Goal: Task Accomplishment & Management: Complete application form

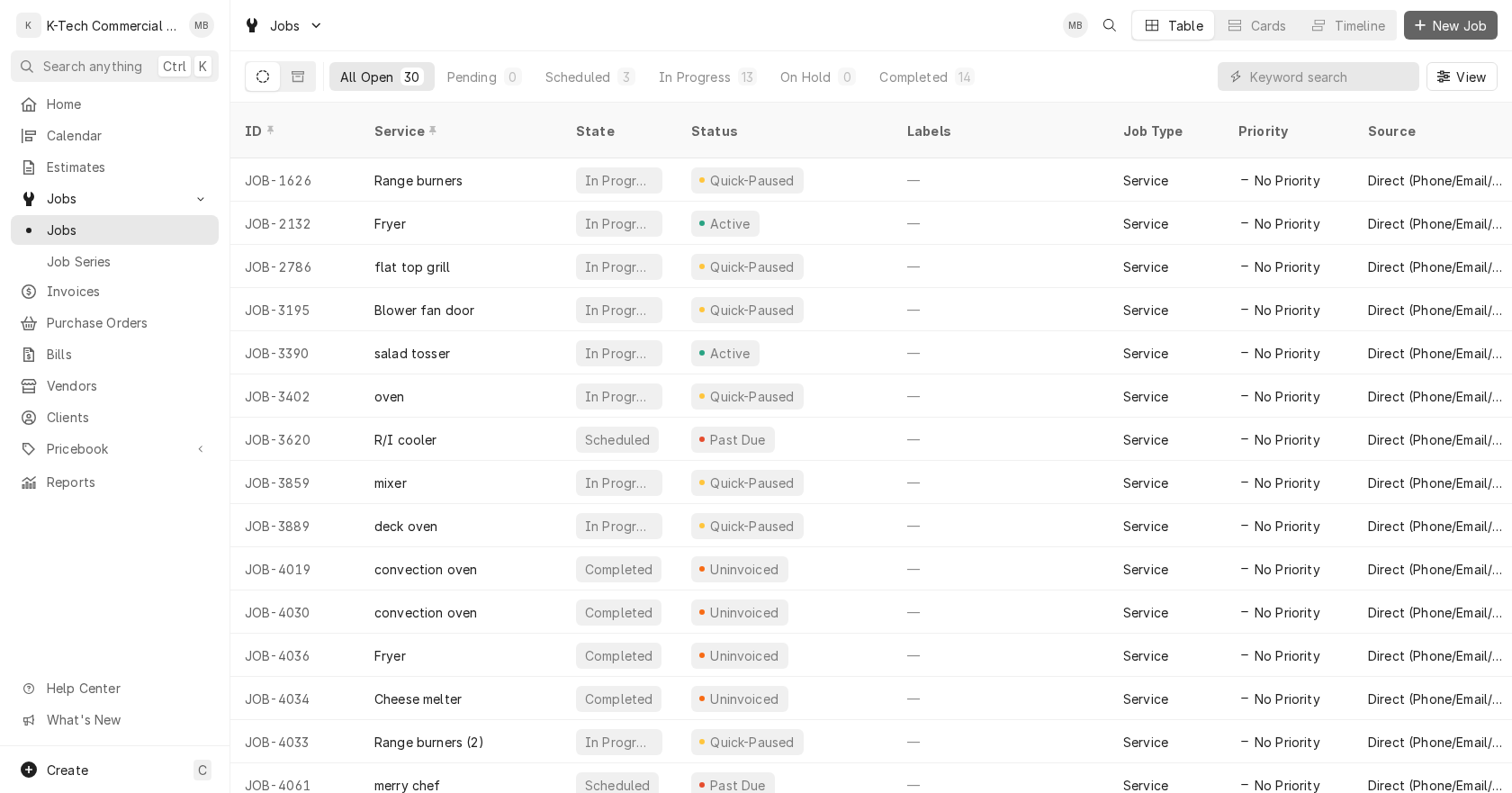
click at [1476, 17] on span "New Job" at bounding box center [1459, 25] width 62 height 19
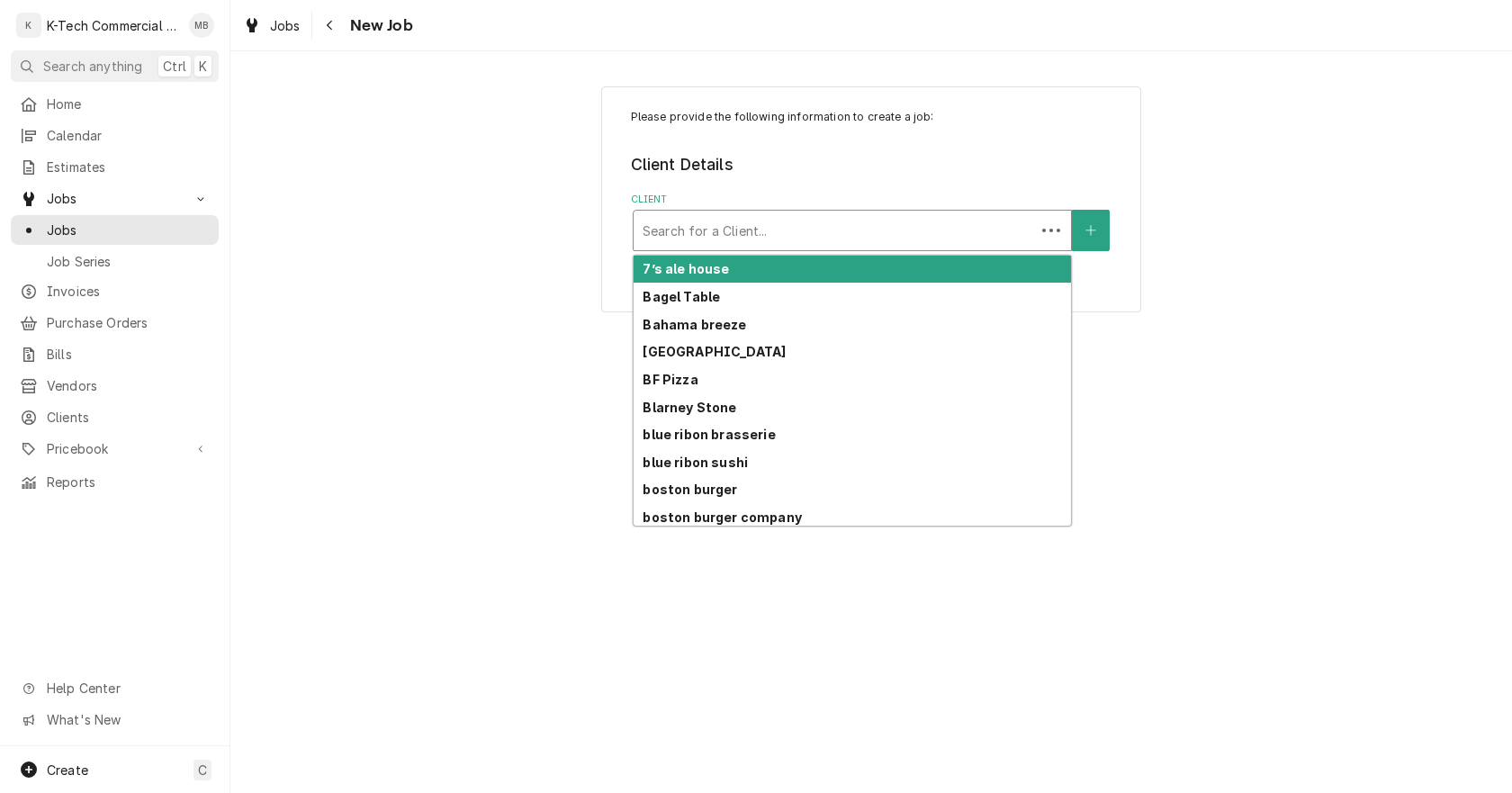
click at [841, 241] on div "Client" at bounding box center [834, 231] width 383 height 33
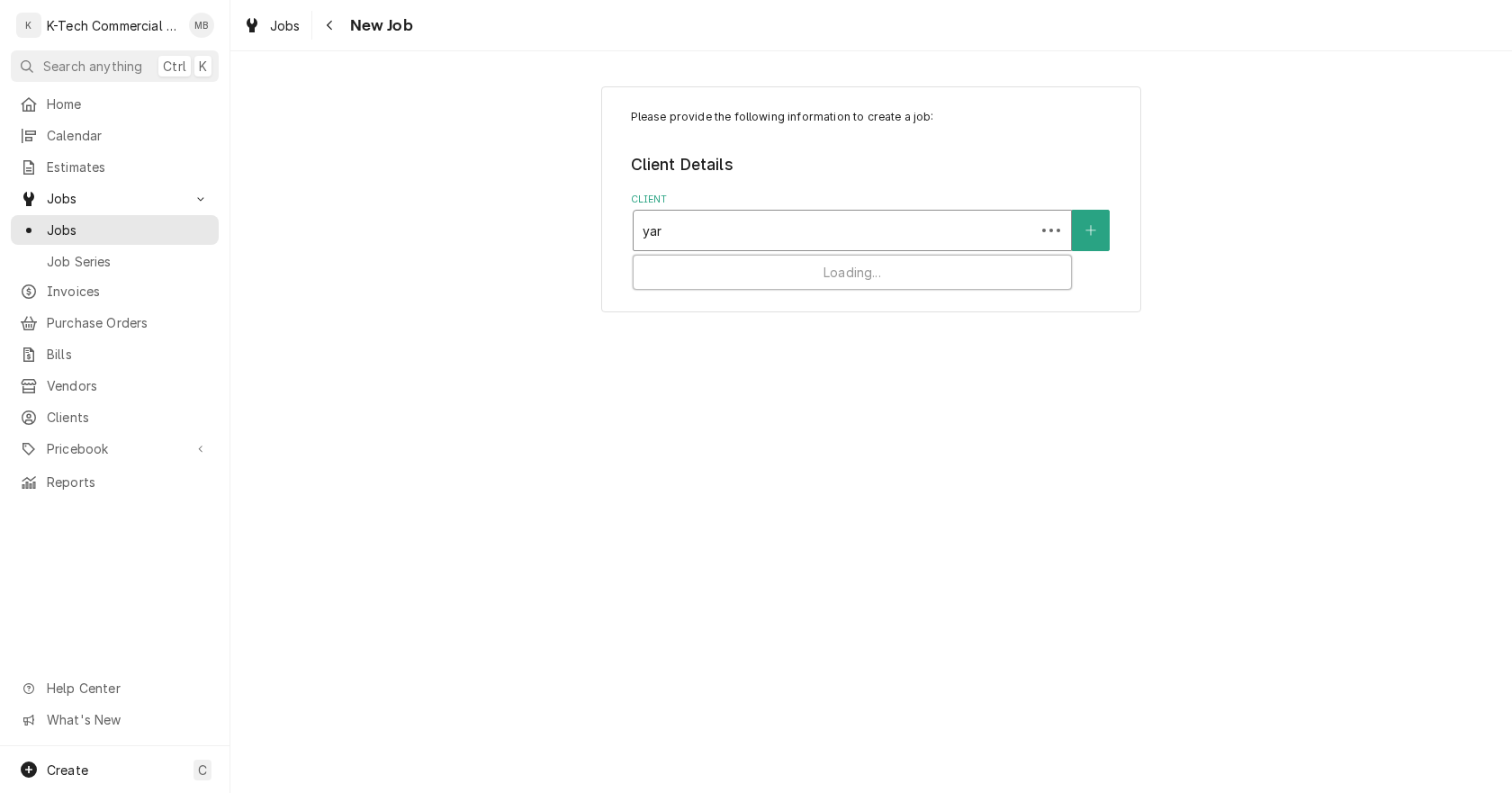
type input "yard"
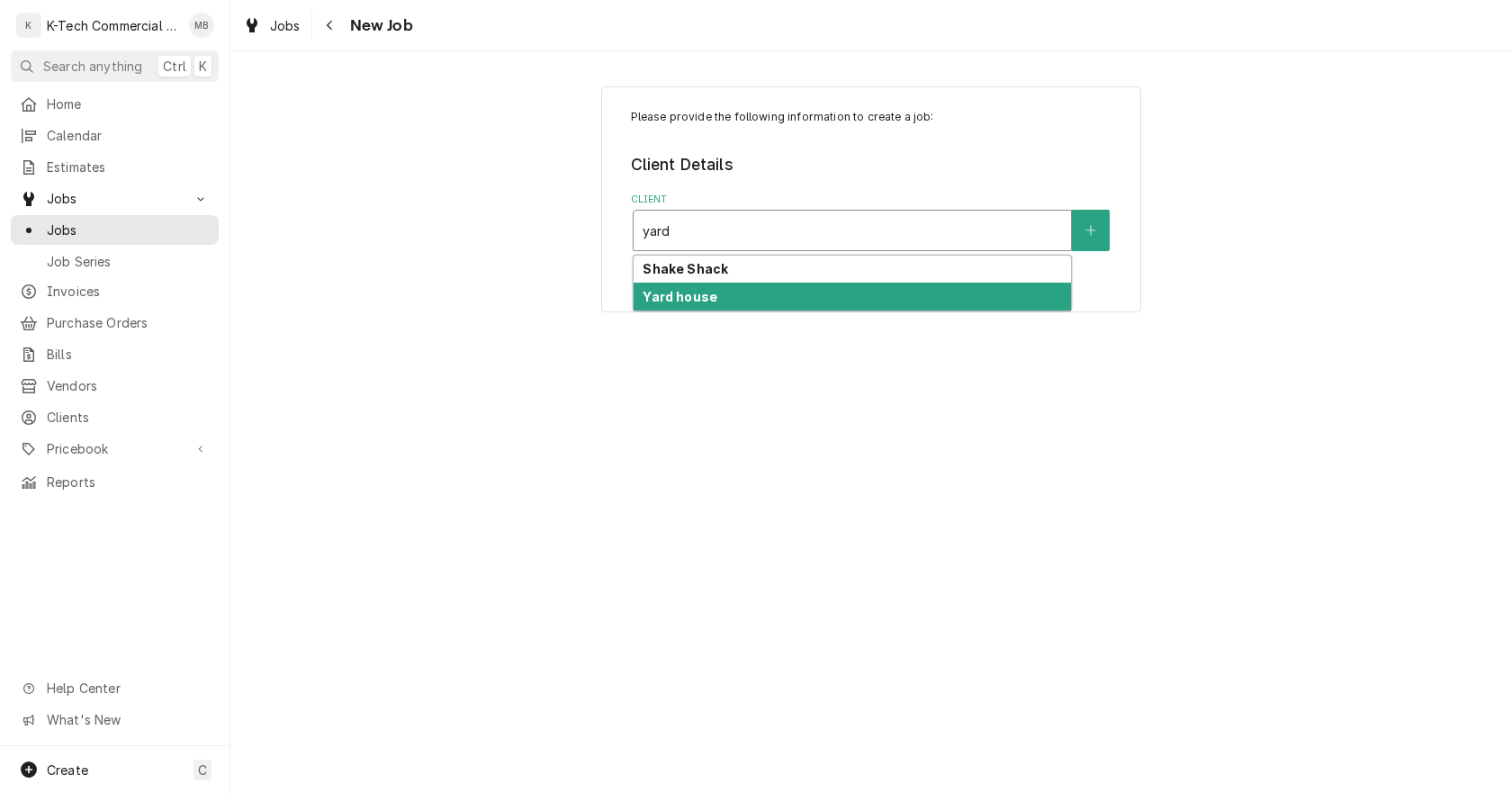
click at [737, 297] on div "Yard house" at bounding box center [852, 296] width 437 height 28
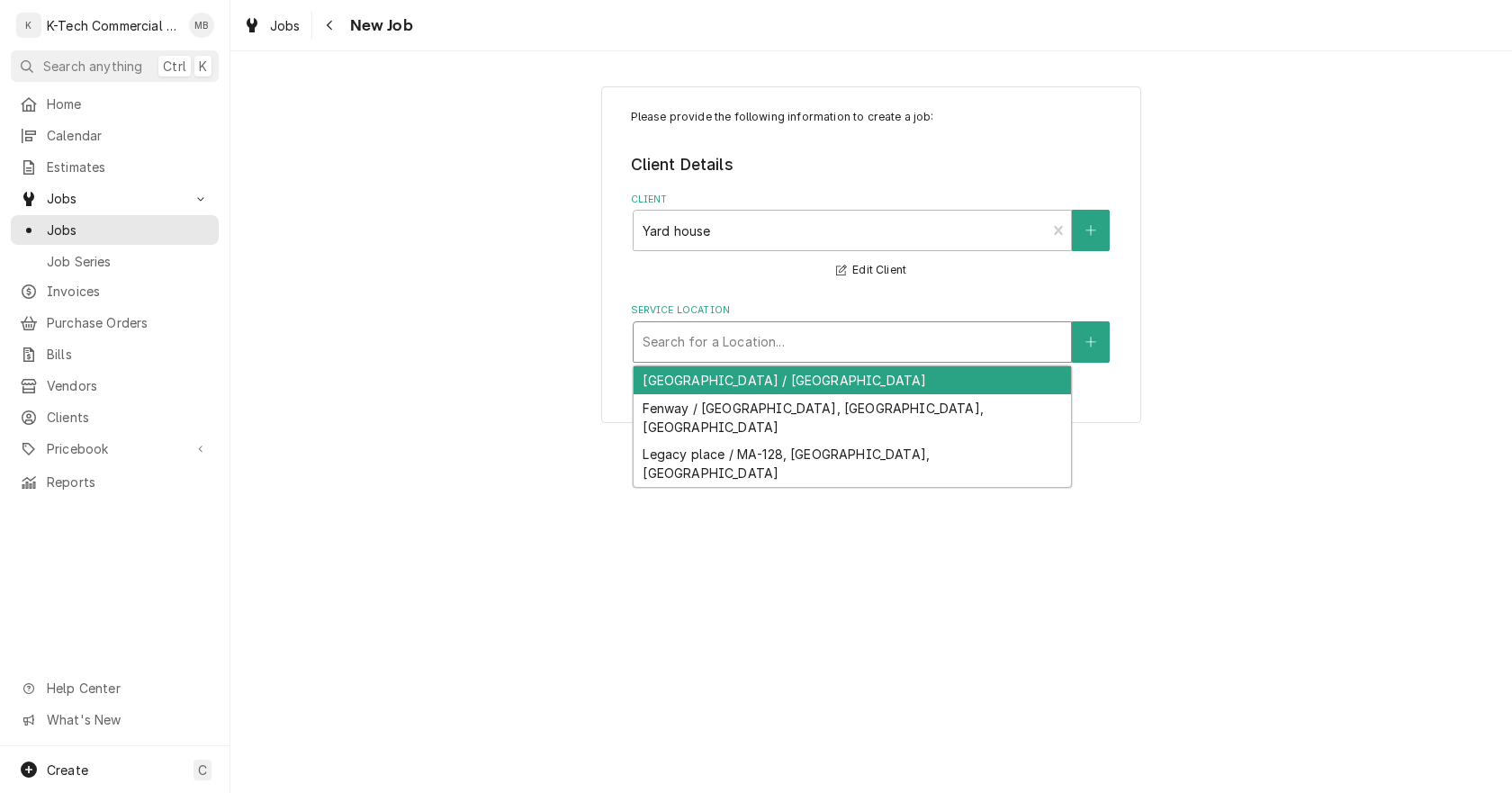
click at [712, 339] on div "Service Location" at bounding box center [852, 342] width 419 height 33
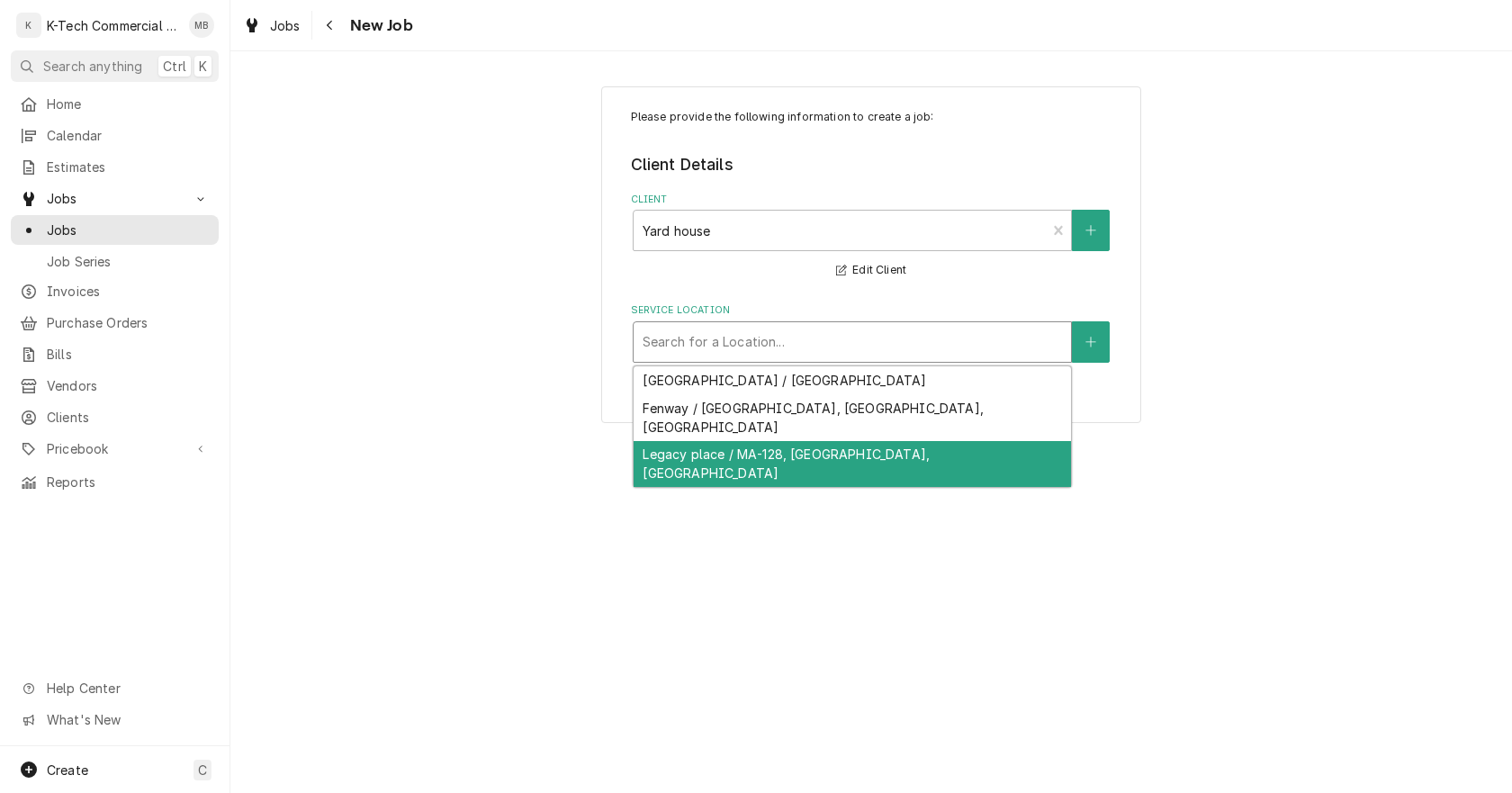
click at [719, 441] on div "Legacy place / MA-128, Dedham, MA" at bounding box center [852, 464] width 437 height 47
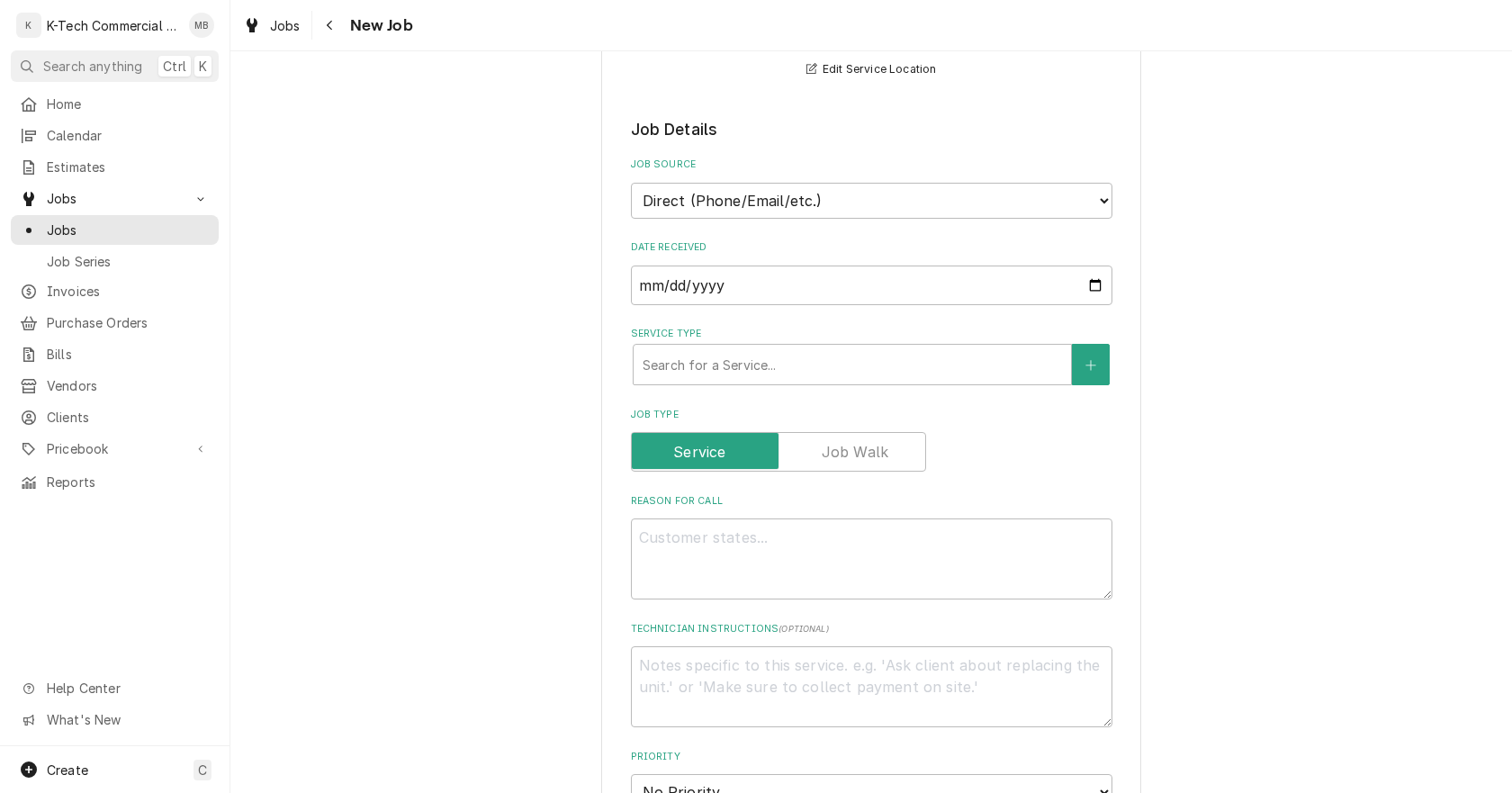
scroll to position [360, 0]
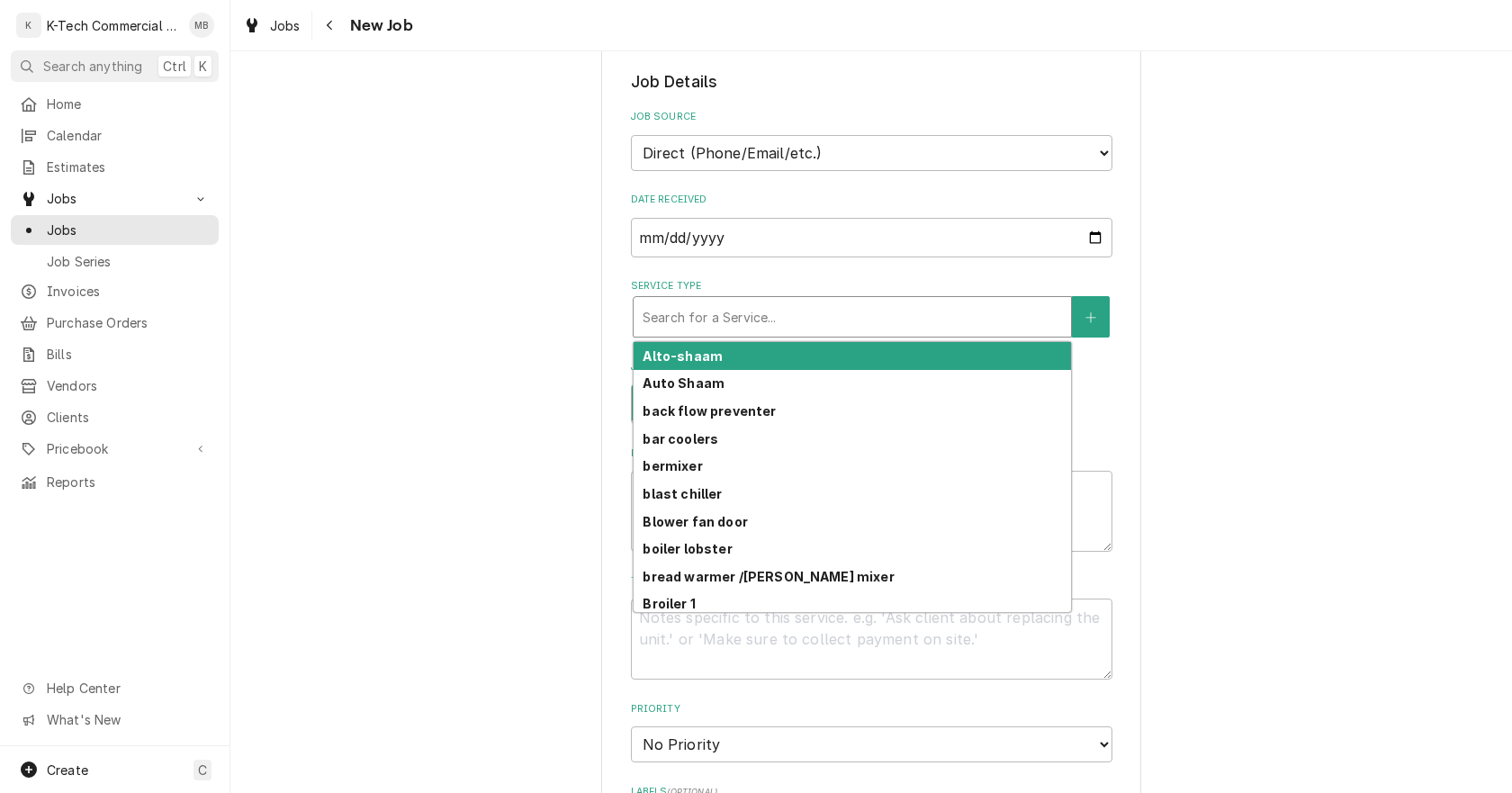
click at [858, 319] on div "Service Type" at bounding box center [852, 317] width 419 height 33
type textarea "x"
type input "f"
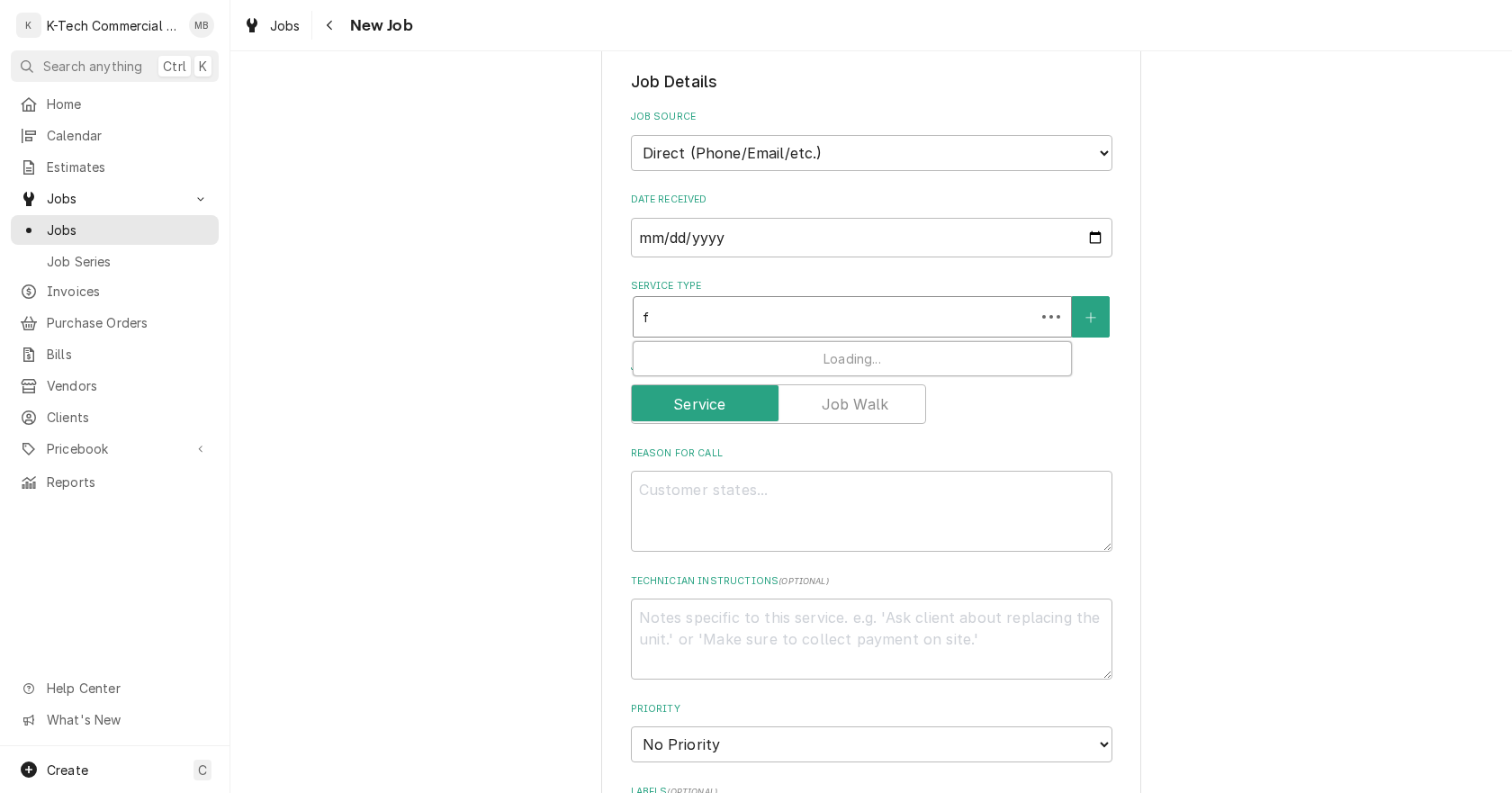
type textarea "x"
type input "fr"
type textarea "x"
type input "fry"
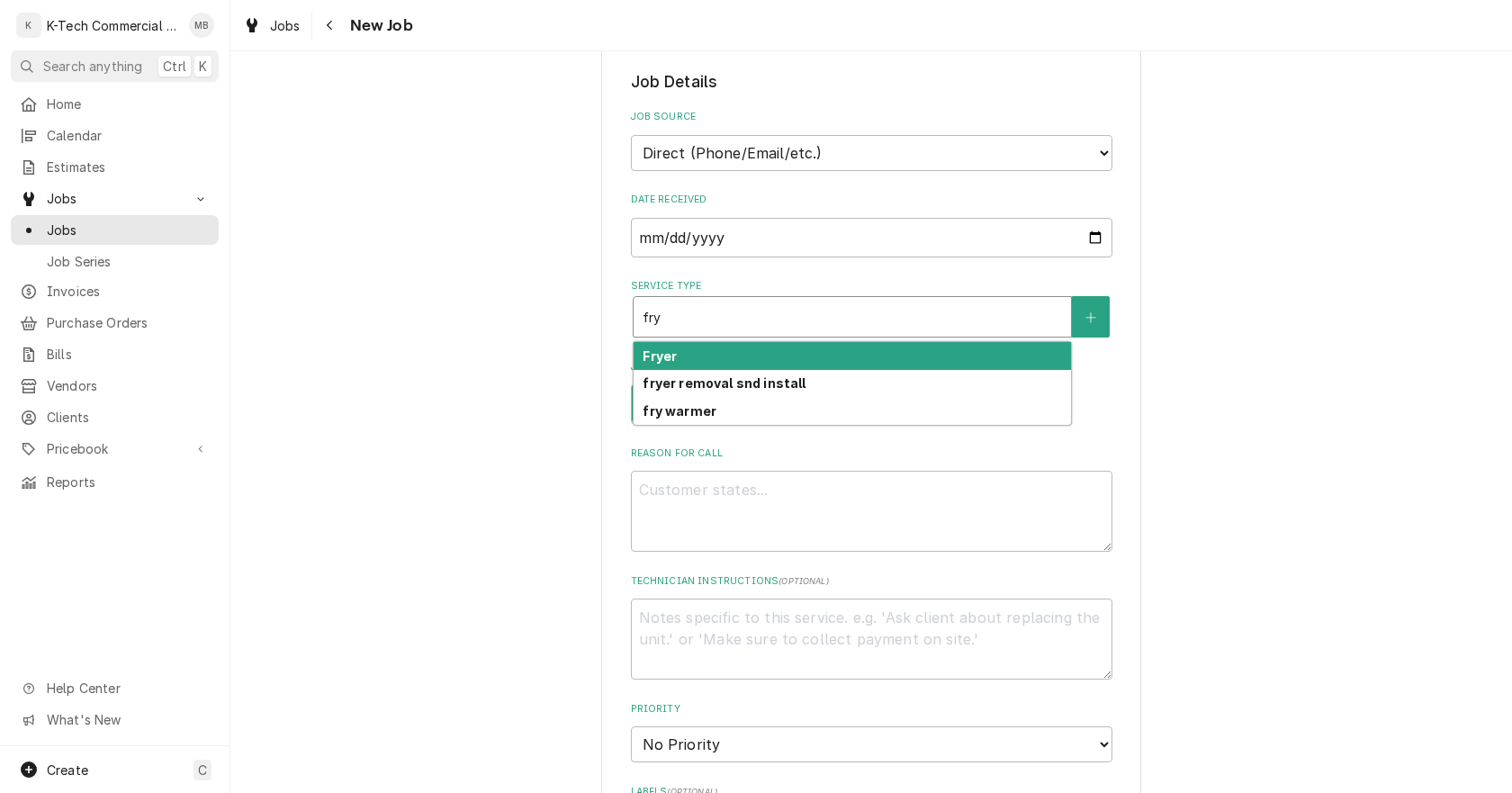
click at [678, 352] on div "Fryer" at bounding box center [852, 356] width 437 height 28
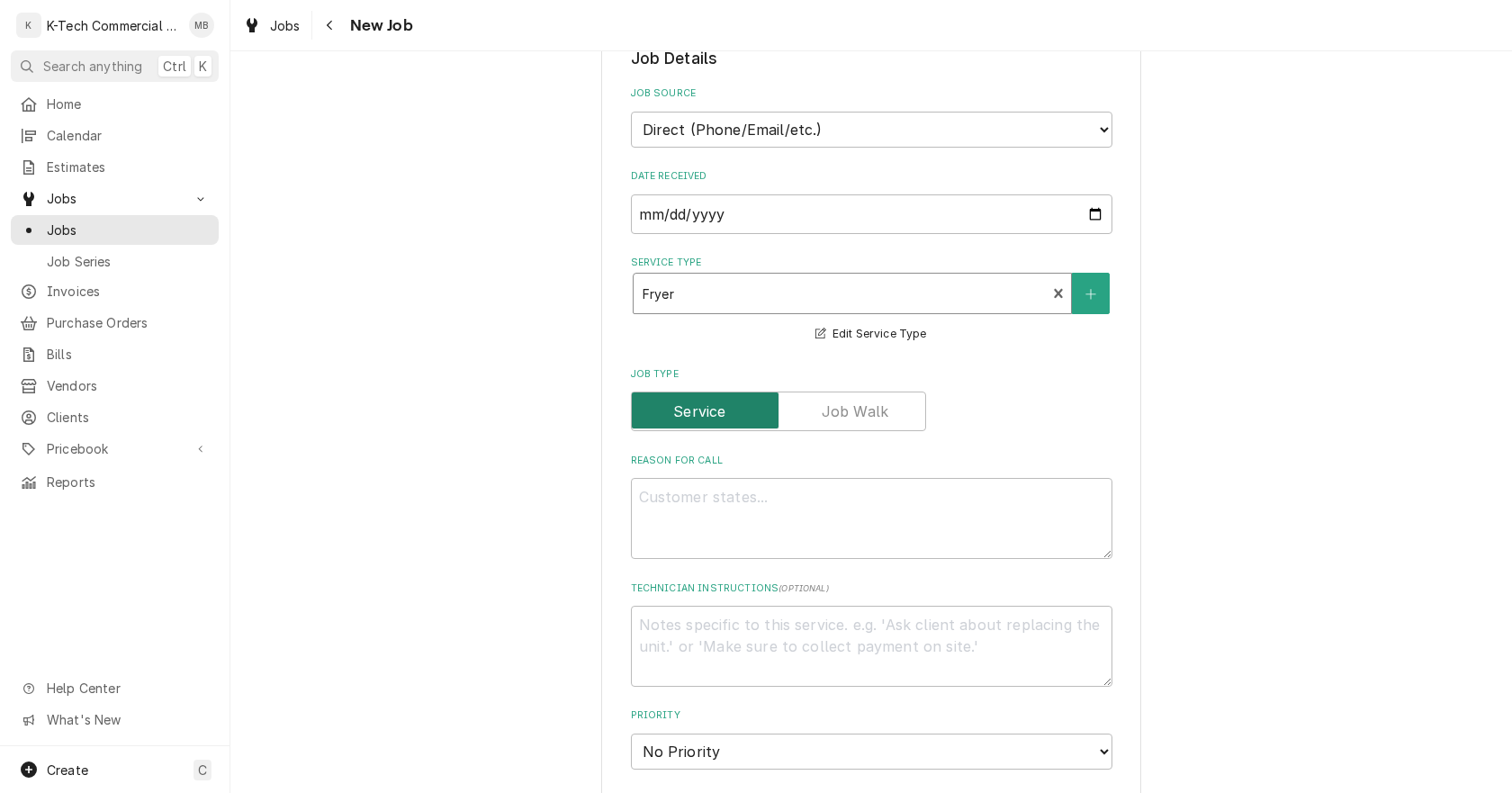
scroll to position [540, 0]
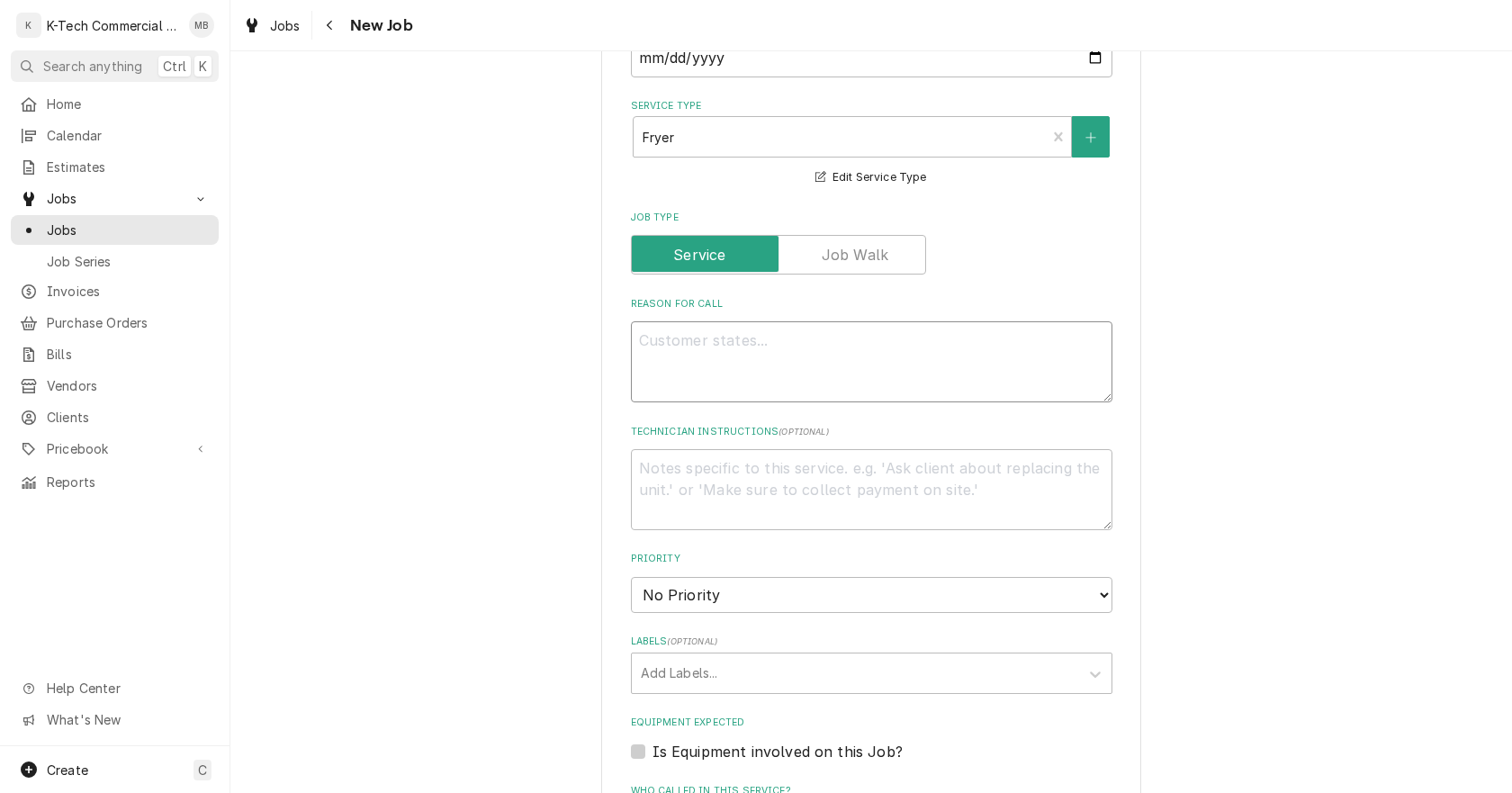
click at [716, 368] on textarea "Reason For Call" at bounding box center [872, 361] width 482 height 81
type textarea "x"
type textarea "F"
type textarea "x"
type textarea "Fr"
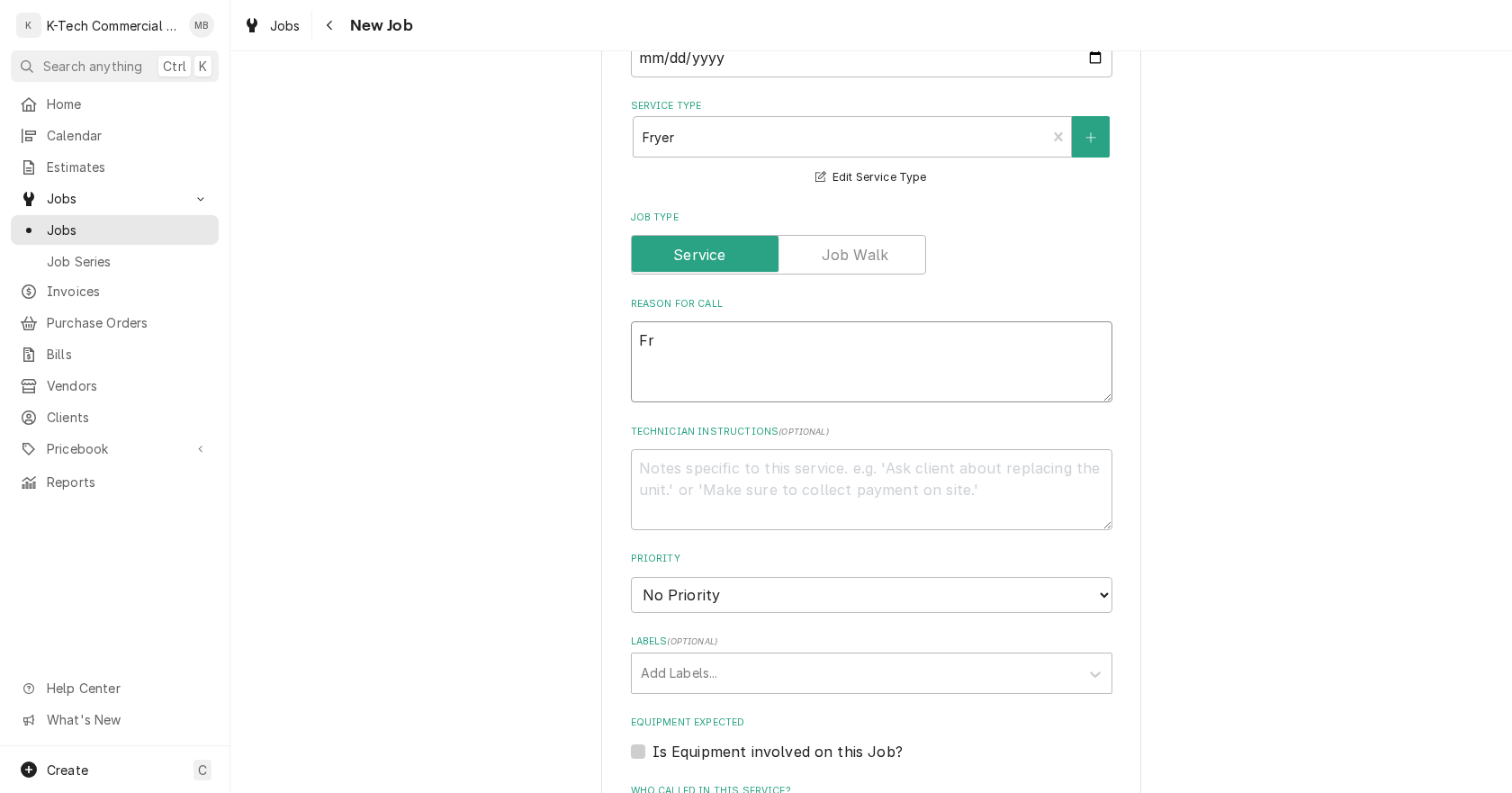
type textarea "x"
type textarea "Fry"
type textarea "x"
type textarea "Frye"
type textarea "x"
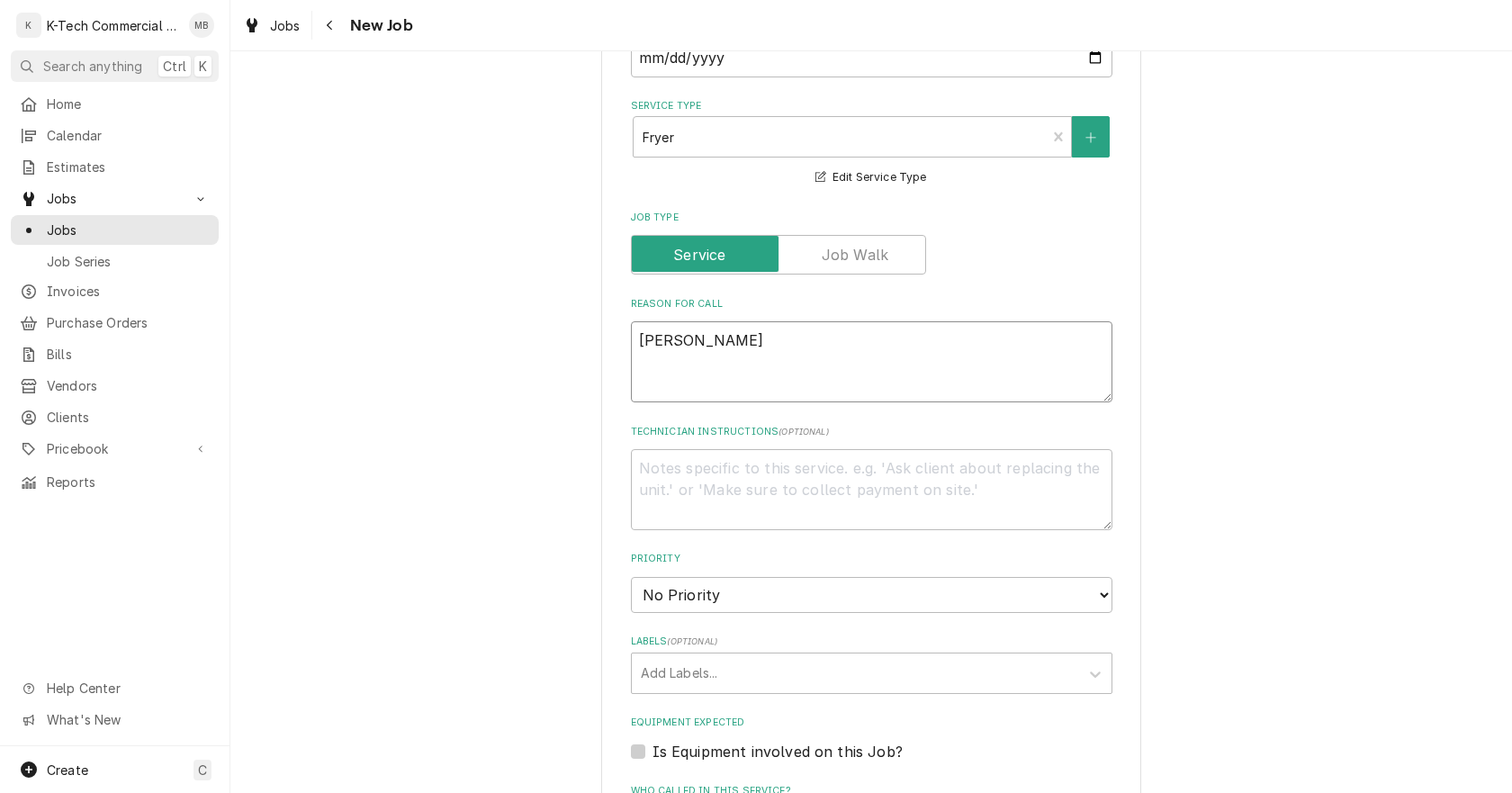
type textarea "Fryer"
type textarea "x"
type textarea "Fryer"
type textarea "x"
type textarea "Fryer s"
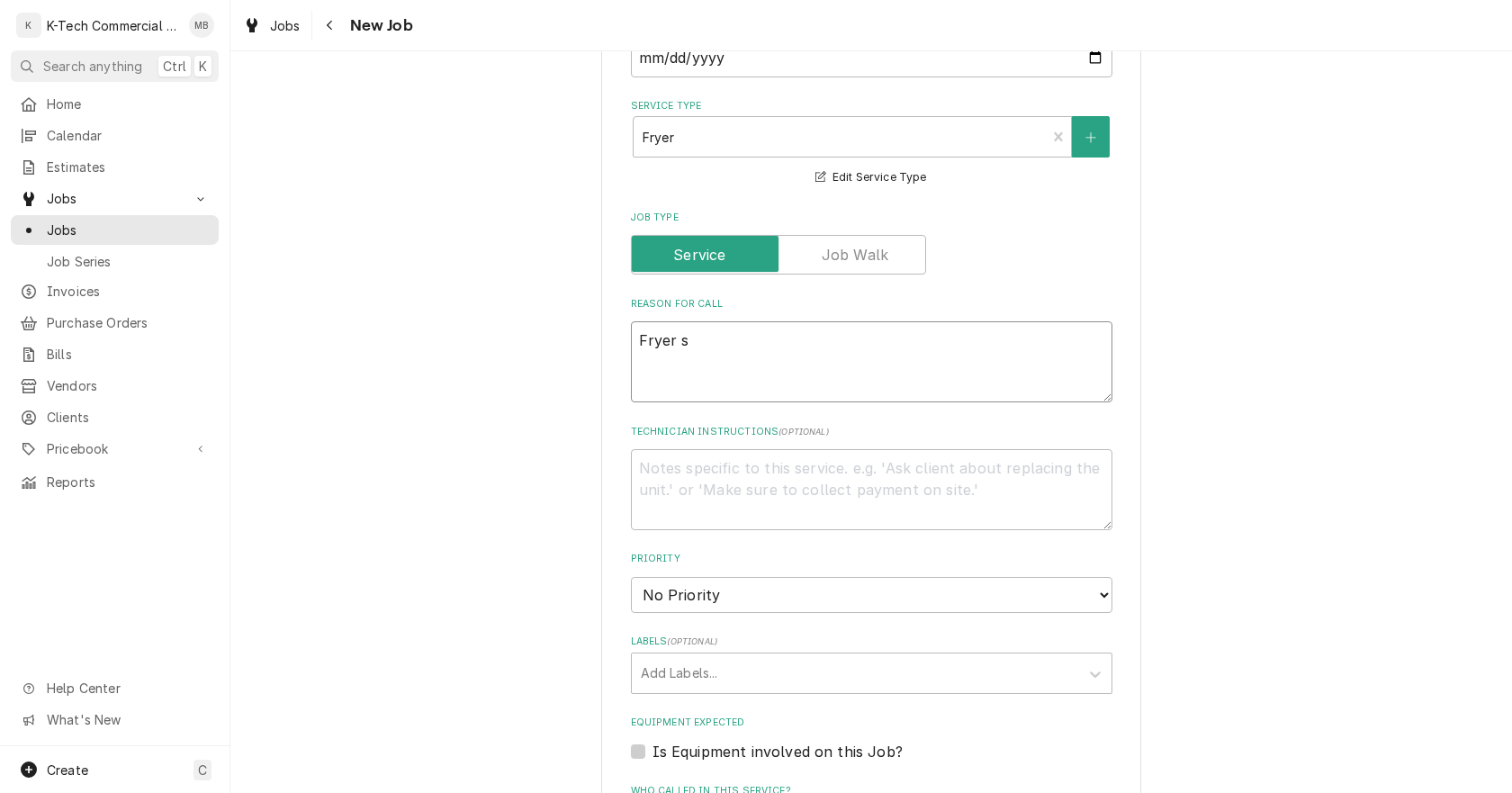
type textarea "x"
type textarea "Fryer se"
type textarea "x"
type textarea "Fryer sec"
type textarea "x"
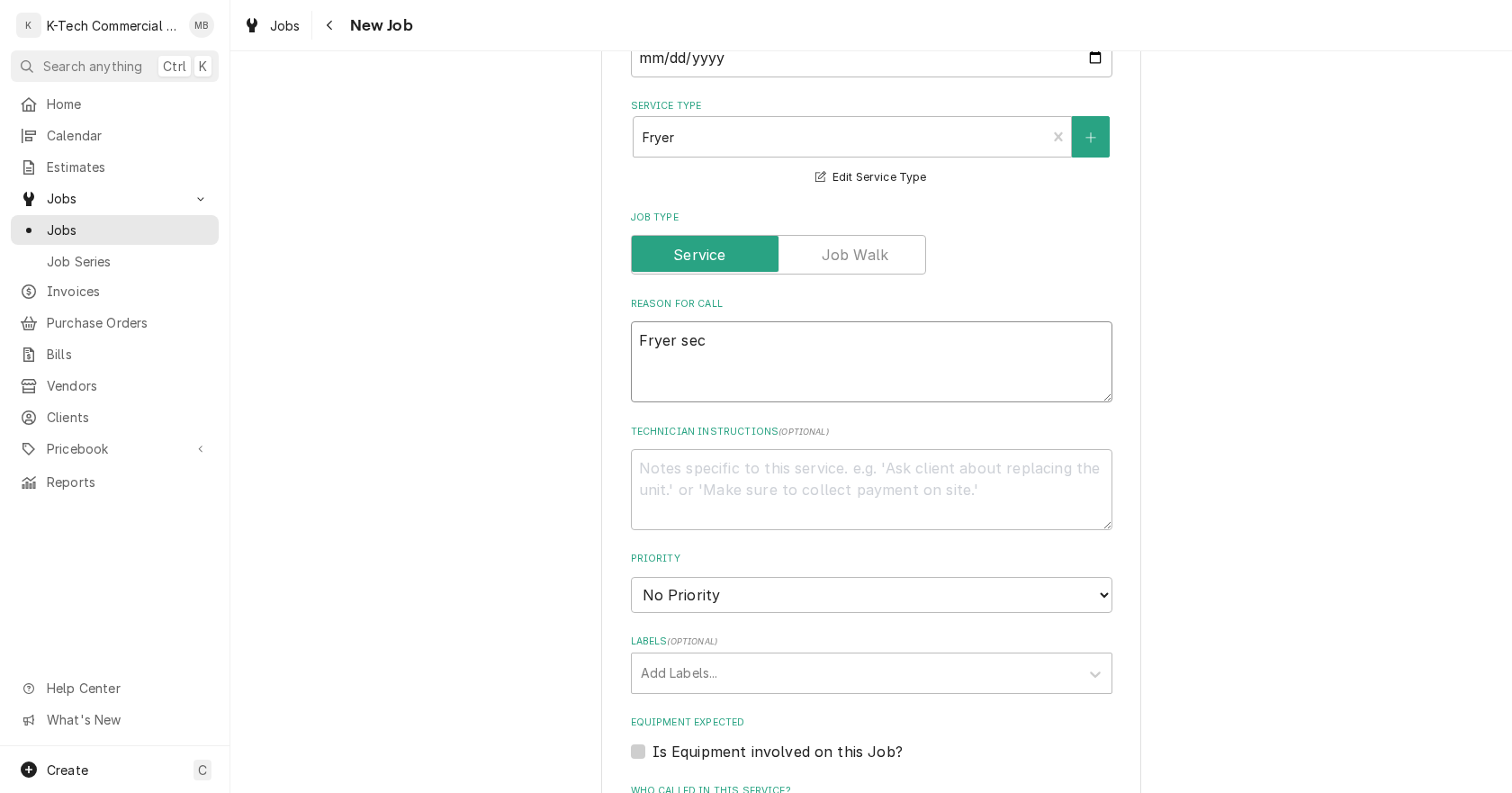
type textarea "Fryer seco"
type textarea "x"
type textarea "Fryer secon"
type textarea "x"
type textarea "Fryer second"
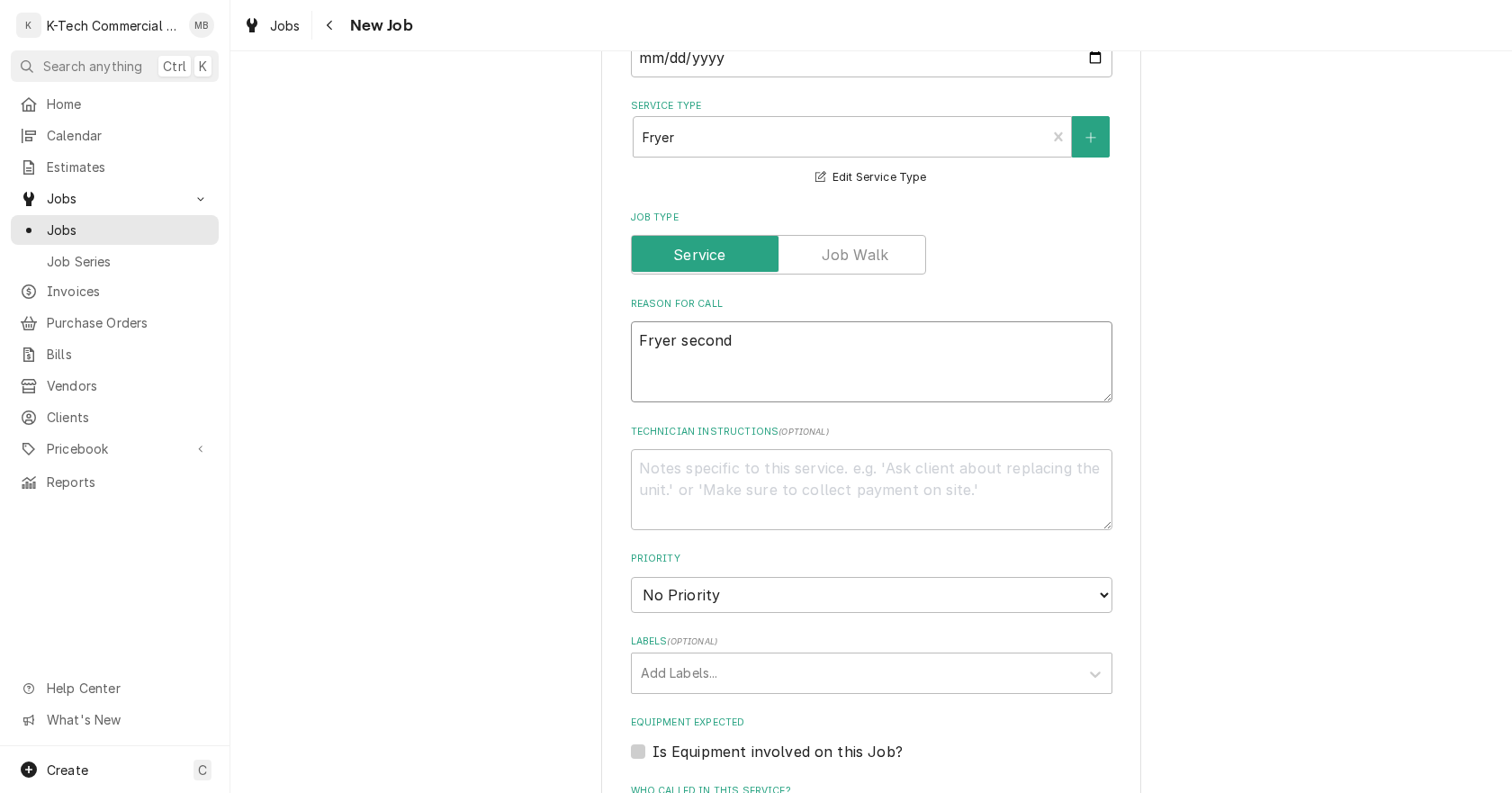
type textarea "x"
type textarea "Fryer second"
type textarea "x"
type textarea "Fryer second b"
type textarea "x"
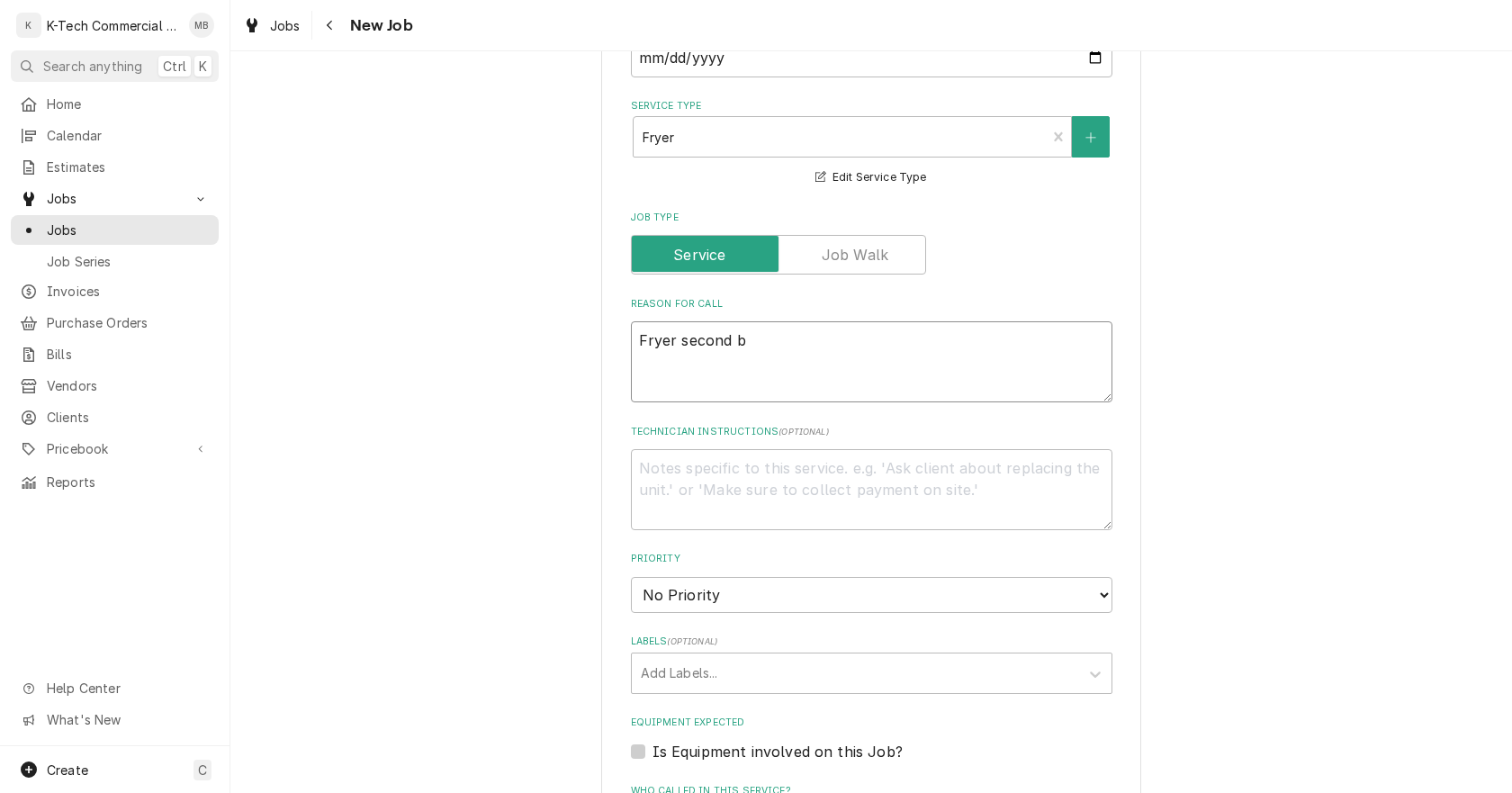
type textarea "Fryer second ba"
type textarea "x"
type textarea "Fryer second bay"
type textarea "x"
type textarea "Fryer second bay"
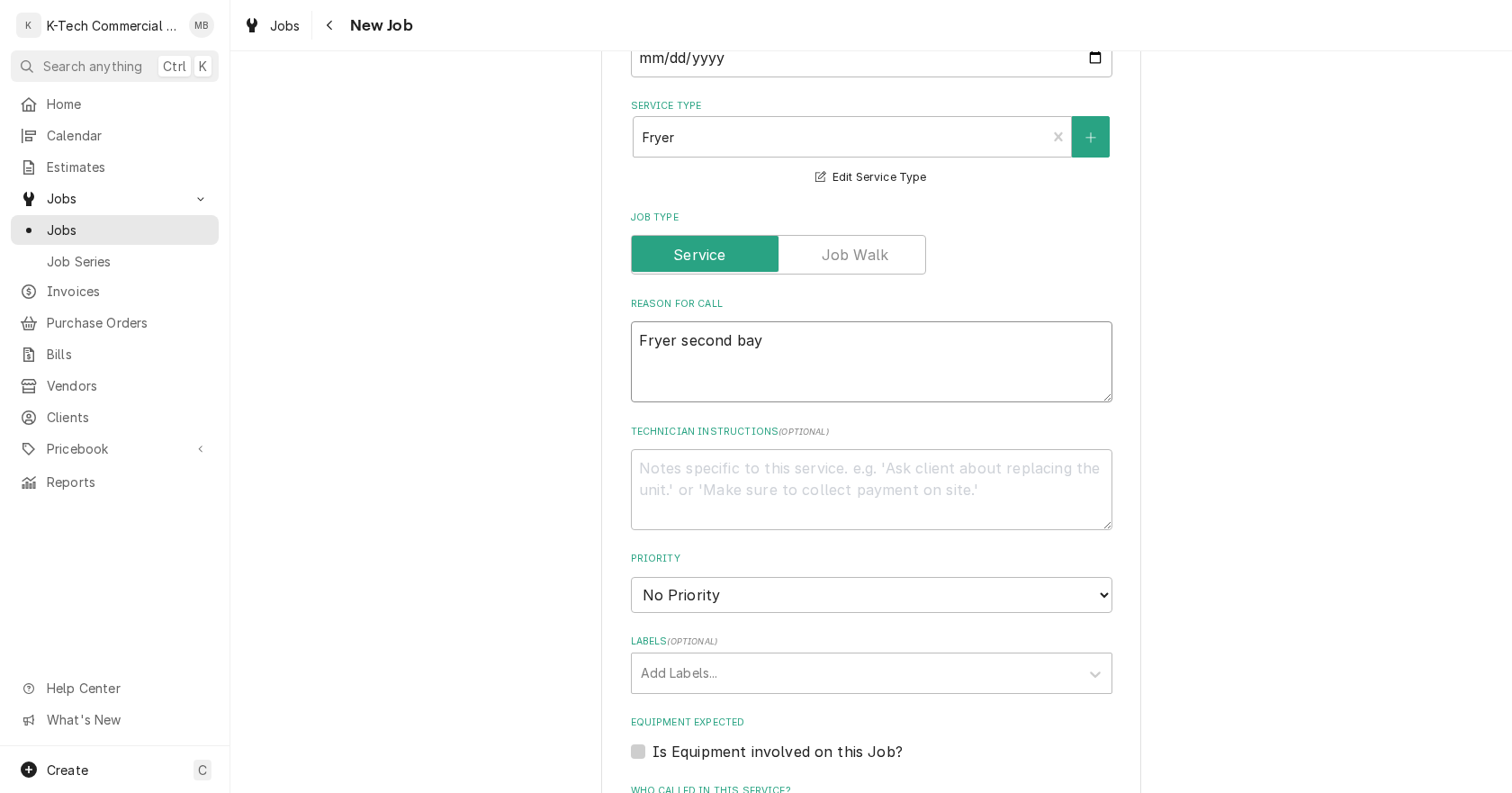
type textarea "x"
type textarea "Fryer second bay f"
type textarea "x"
type textarea "Fryer second bay fr"
type textarea "x"
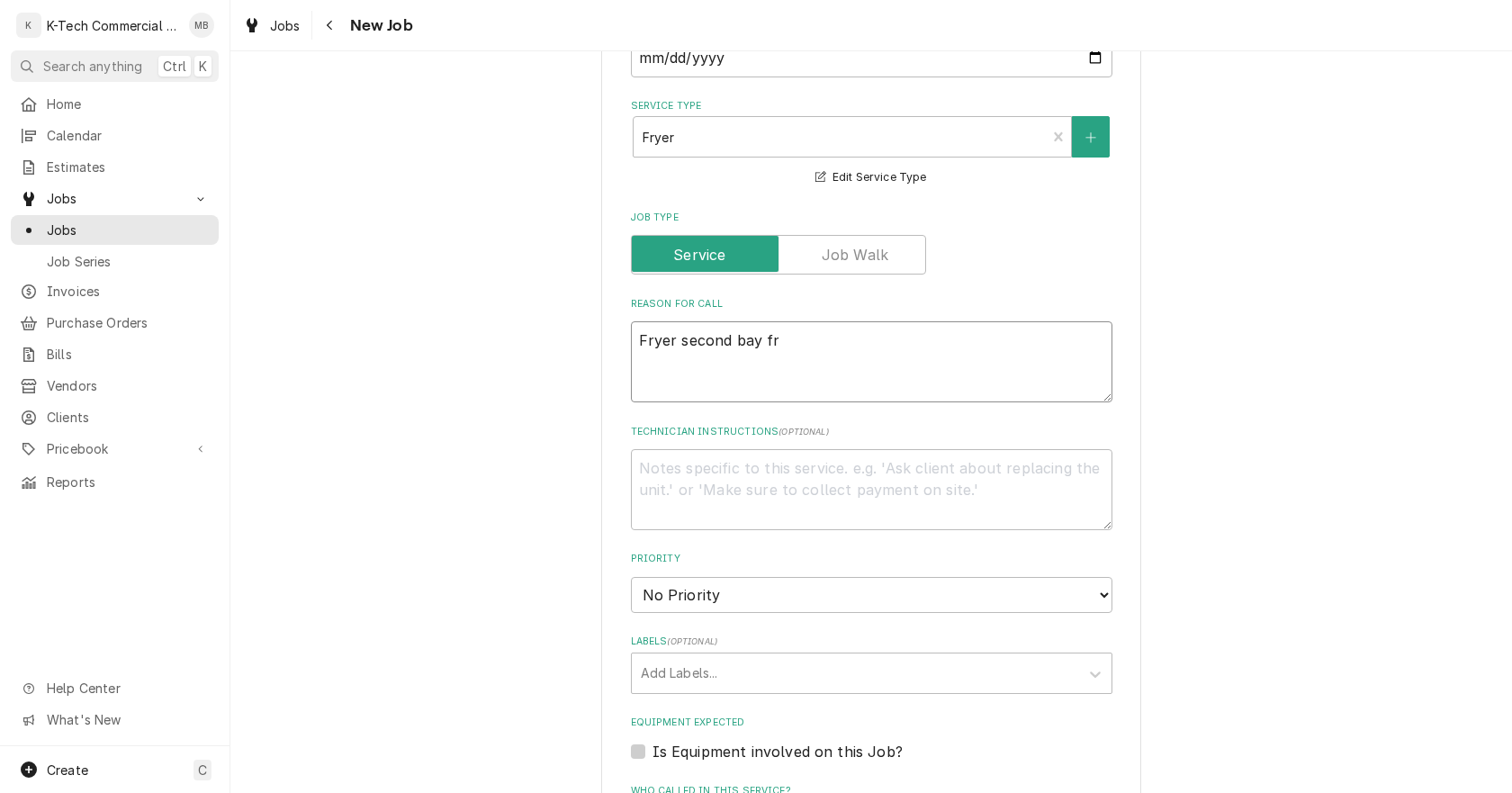
type textarea "Fryer second bay fro"
type textarea "x"
type textarea "Fryer second bay from"
type textarea "x"
type textarea "Fryer second bay from"
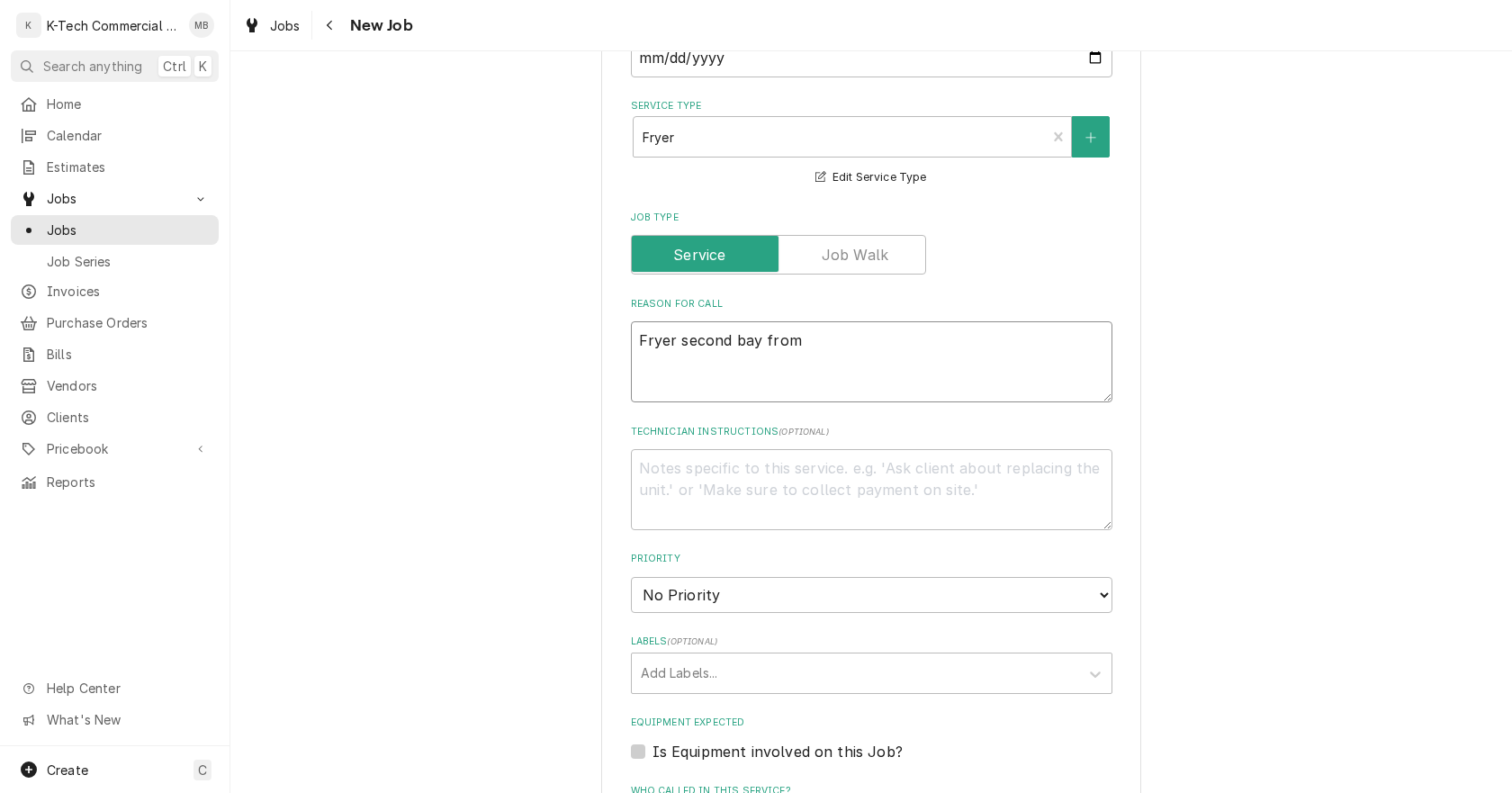
type textarea "x"
type textarea "Fryer second bay from r"
type textarea "x"
type textarea "Fryer second bay from ri"
type textarea "x"
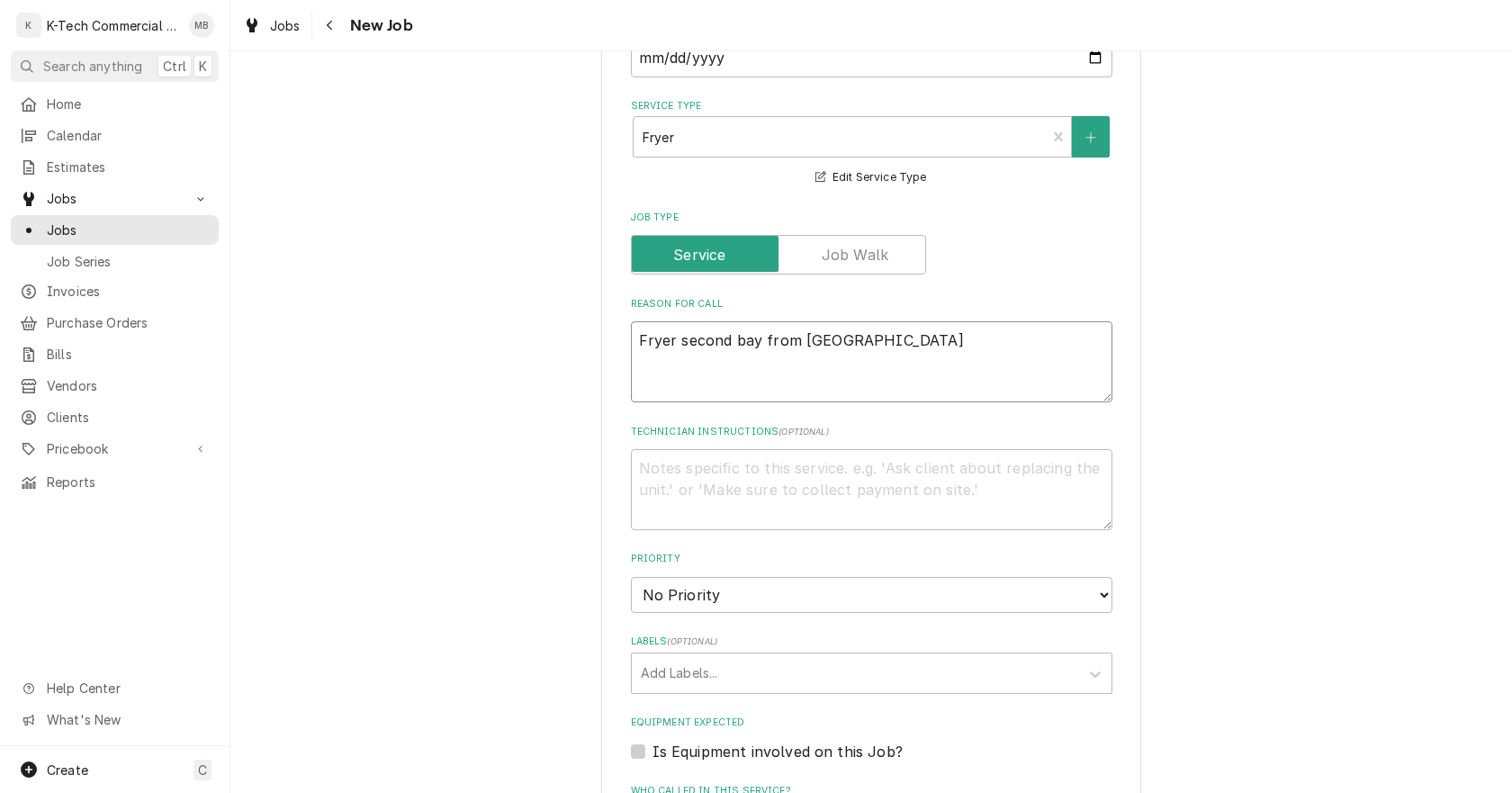
type textarea "Fryer second bay from rig"
type textarea "x"
type textarea "Fryer second bay from righ"
type textarea "x"
type textarea "Fryer second bay from rig"
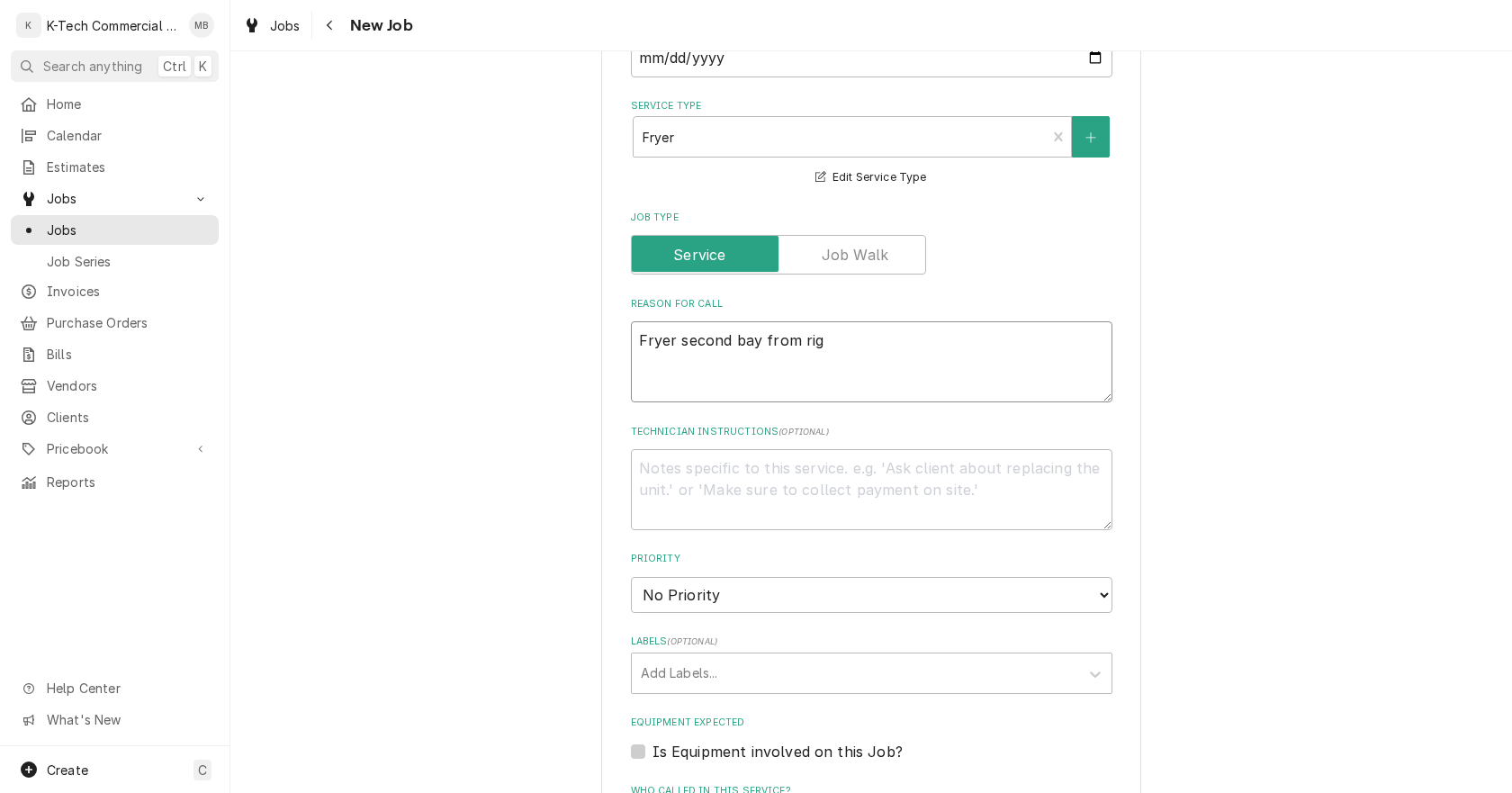
type textarea "x"
type textarea "Fryer second bay from ri"
type textarea "x"
type textarea "Fryer second bay from r"
type textarea "x"
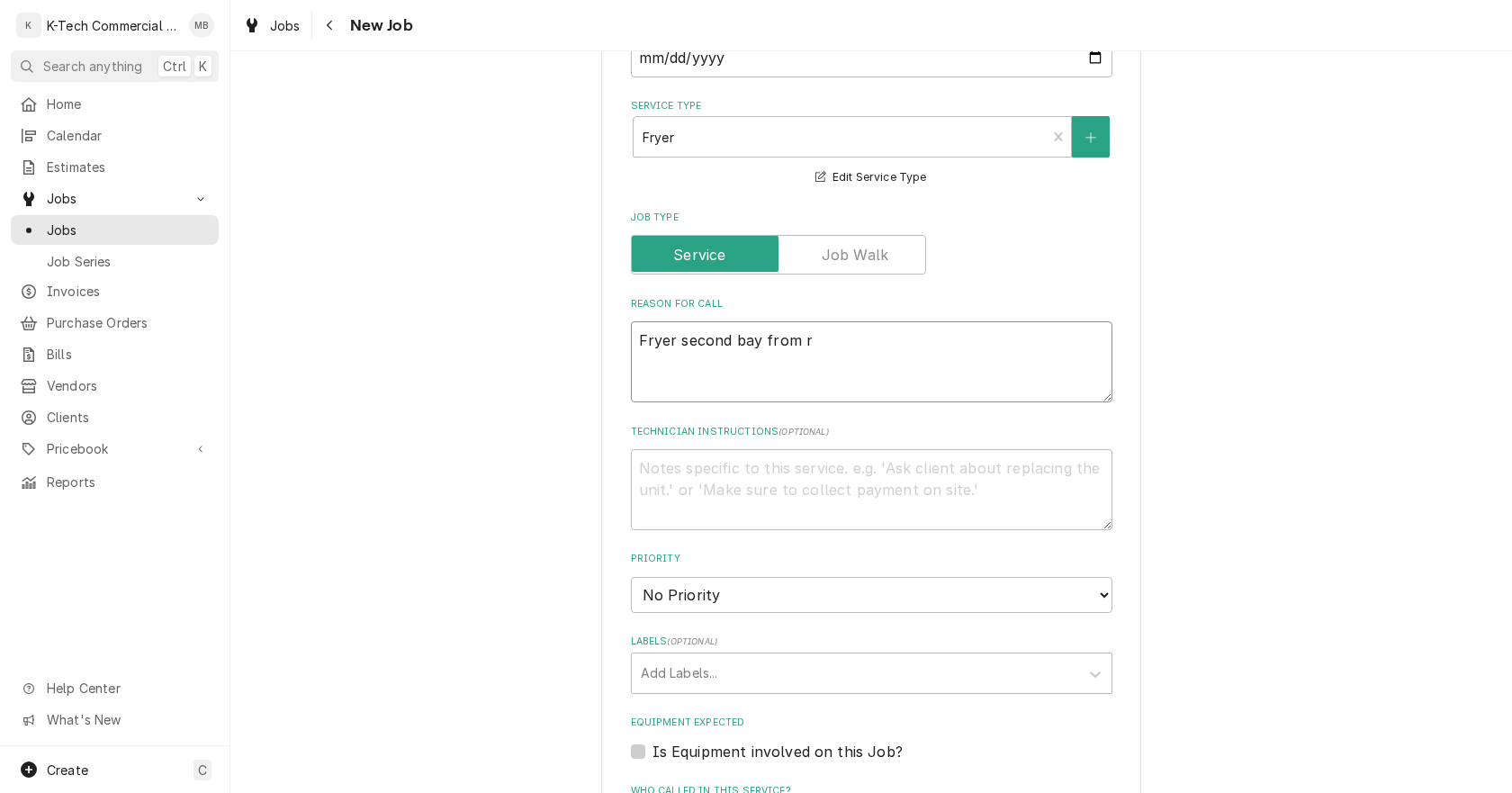
type textarea "Fryer second bay from"
type textarea "x"
type textarea "Fryer second bay from"
type textarea "x"
type textarea "Fryer second bay fro"
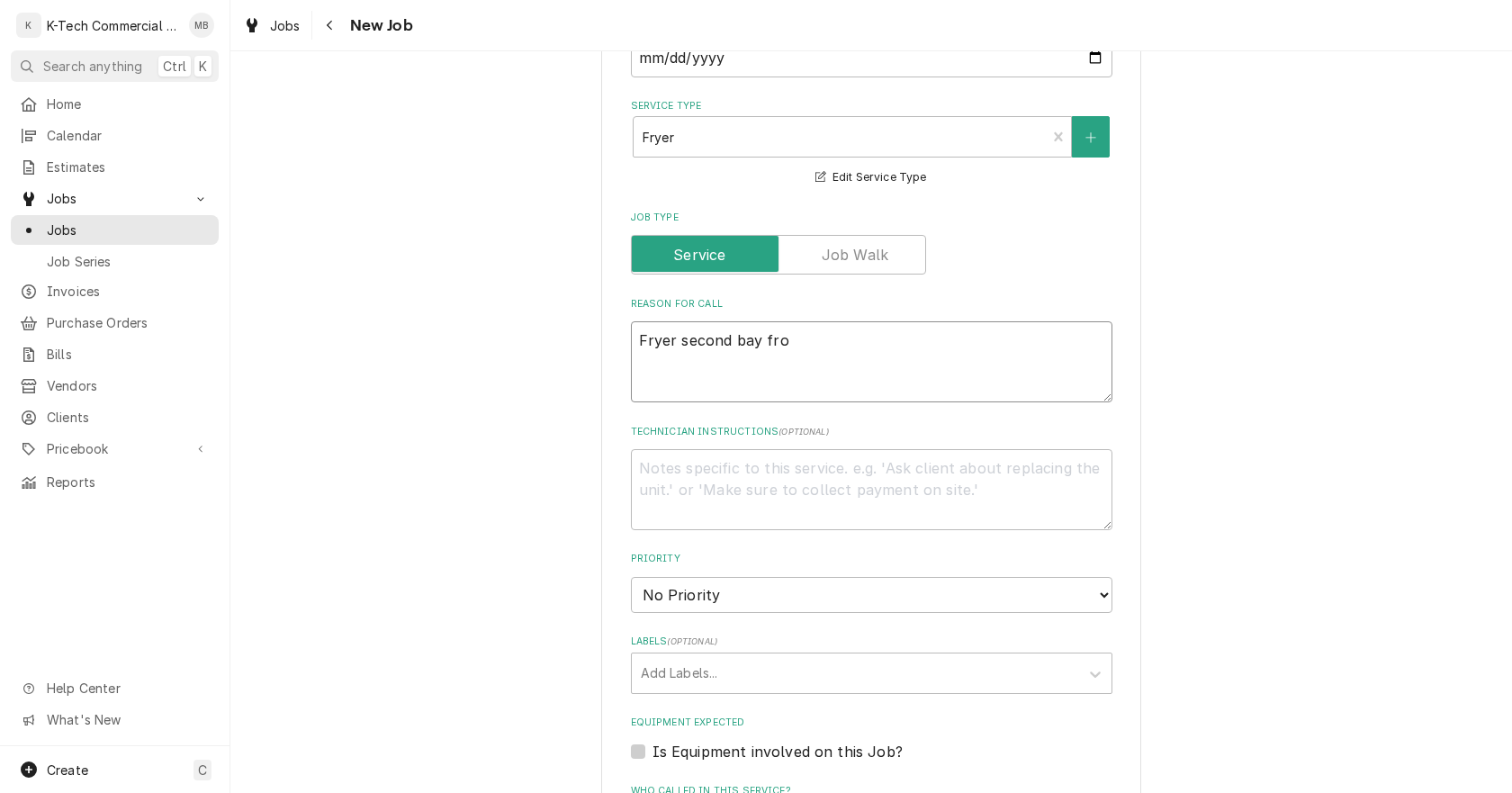
type textarea "x"
type textarea "Fryer second bay from"
type textarea "x"
type textarea "Fryer second bay from"
type textarea "x"
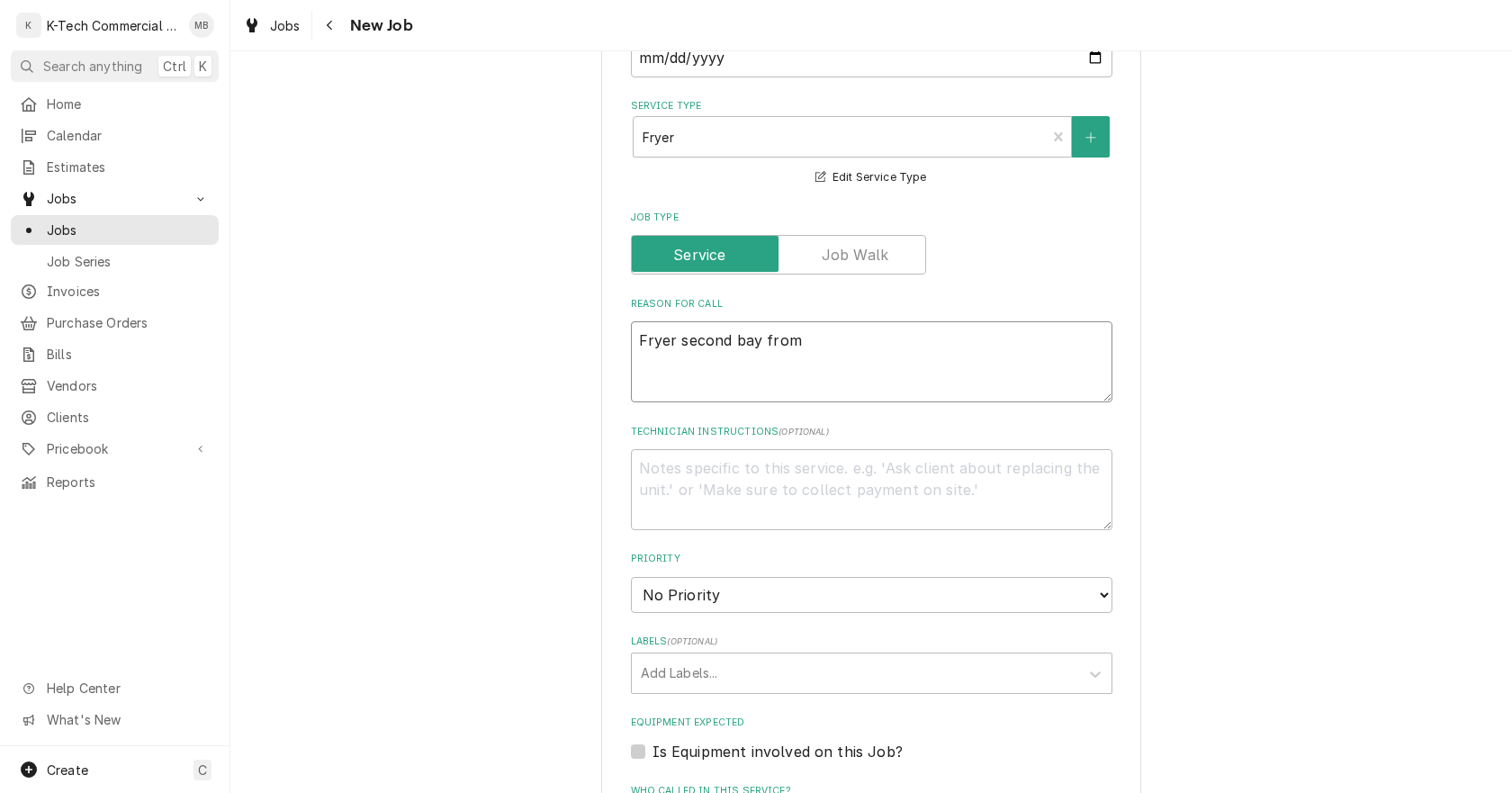
type textarea "Fryer second bay from r"
type textarea "x"
type textarea "Fryer second bay from ri"
type textarea "x"
type textarea "Fryer second bay from rig"
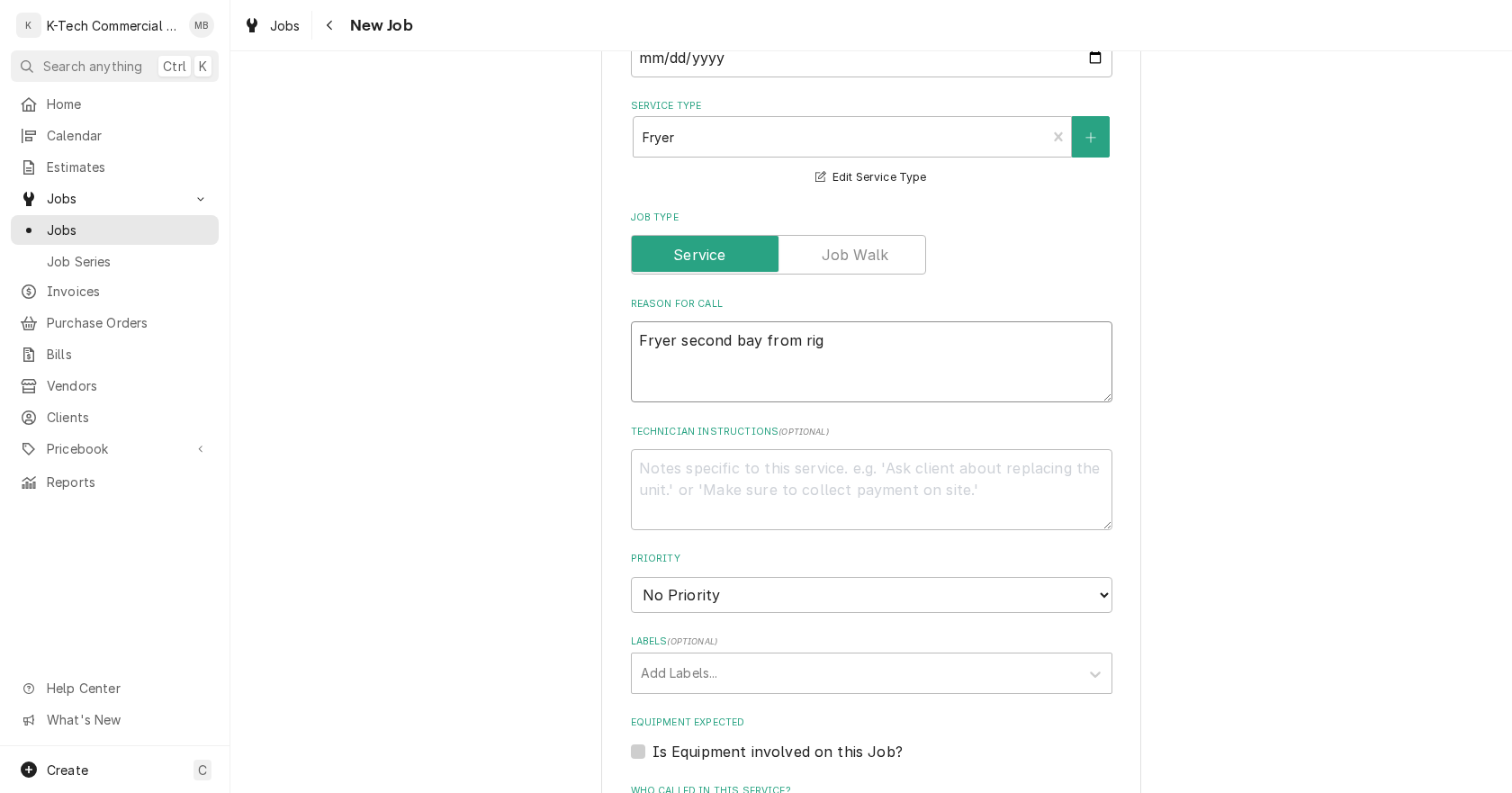
type textarea "x"
type textarea "Fryer second bay from rigf"
type textarea "x"
type textarea "Fryer second bay from rig"
type textarea "x"
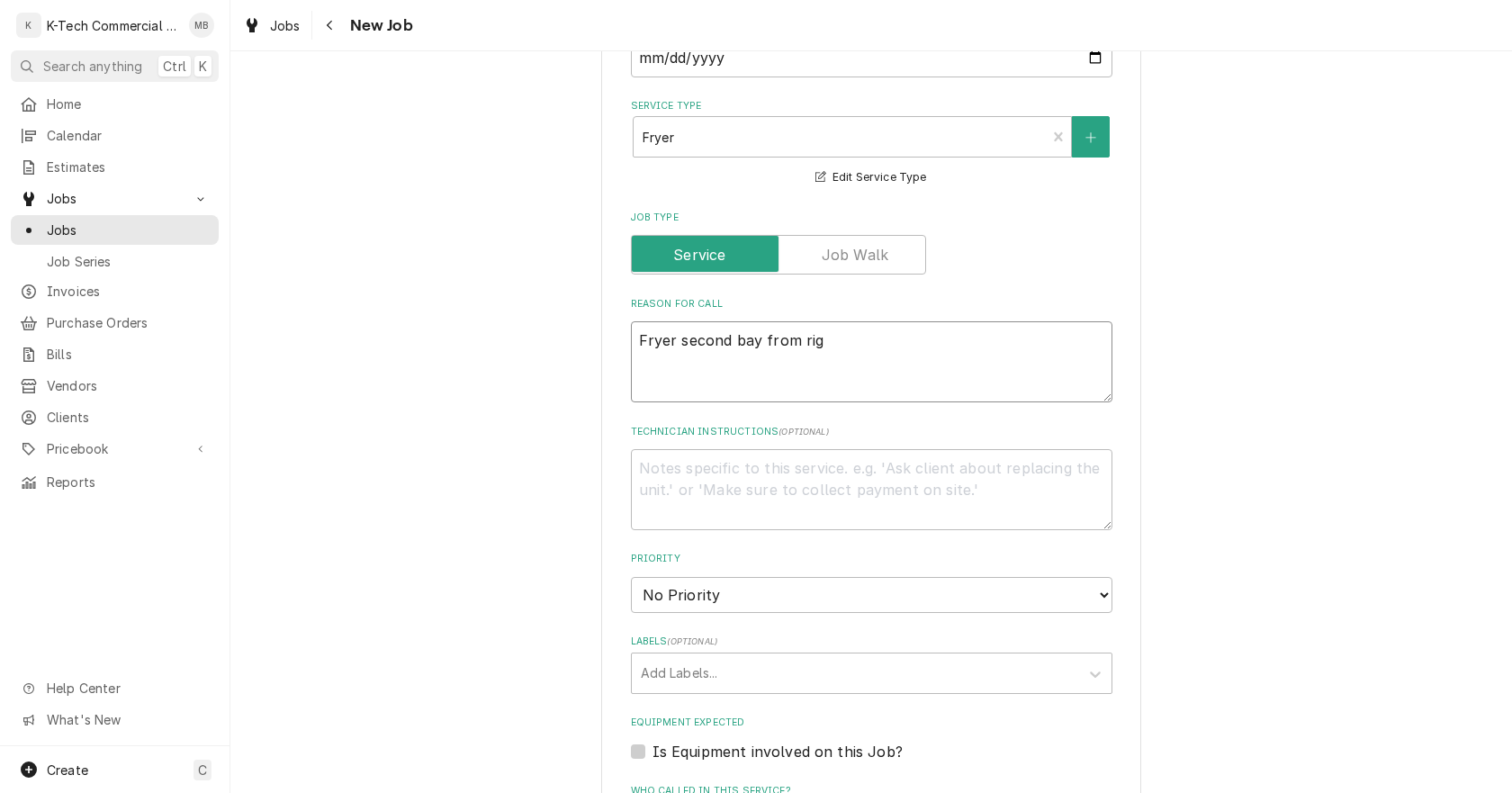
type textarea "Fryer second bay from righ"
type textarea "x"
type textarea "Fryer second bay from right"
type textarea "x"
type textarea "Fryer second bay from right"
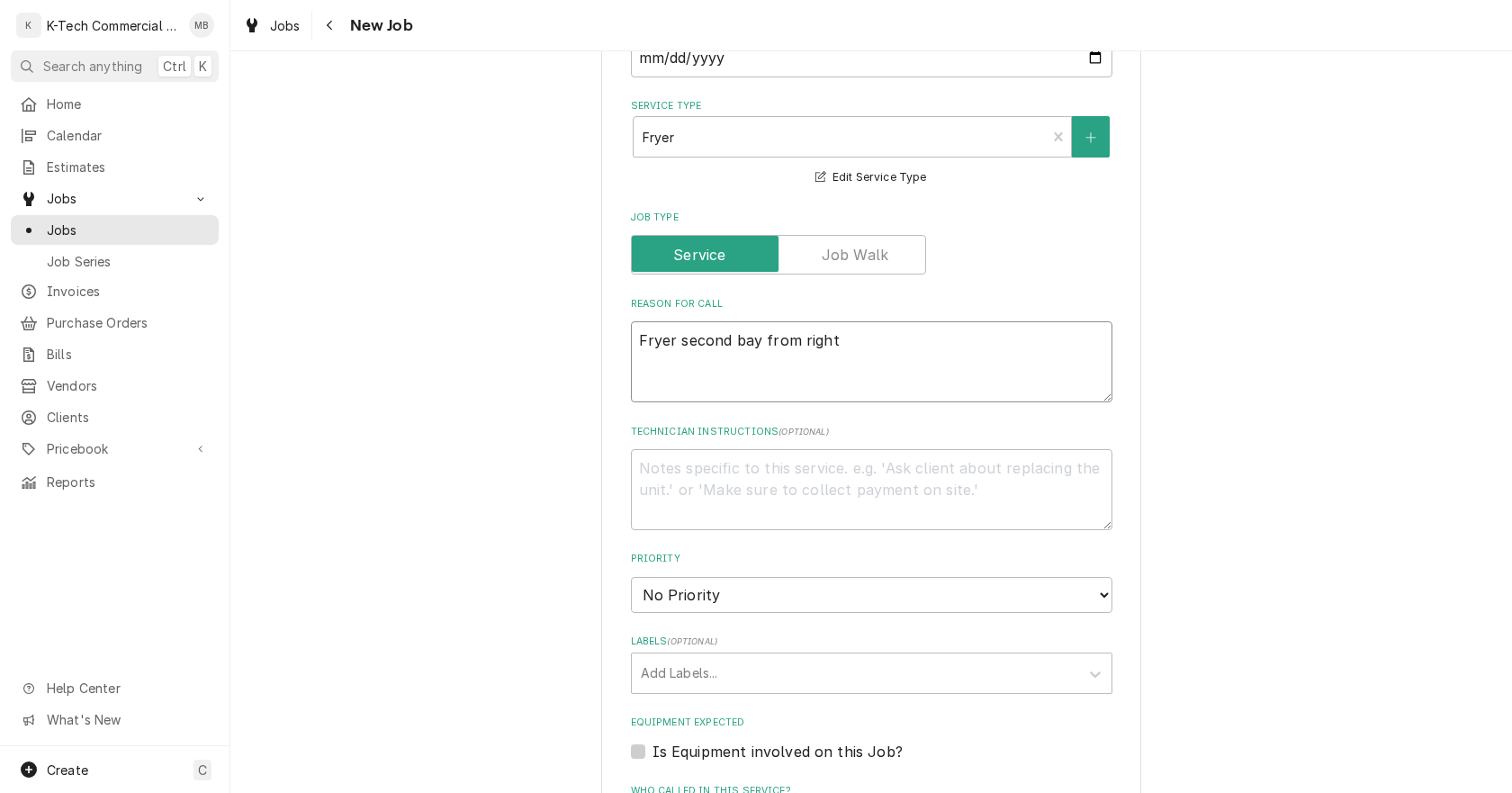
type textarea "x"
type textarea "Fryer second bay from right t"
type textarea "x"
type textarea "Fryer second bay from right to"
type textarea "x"
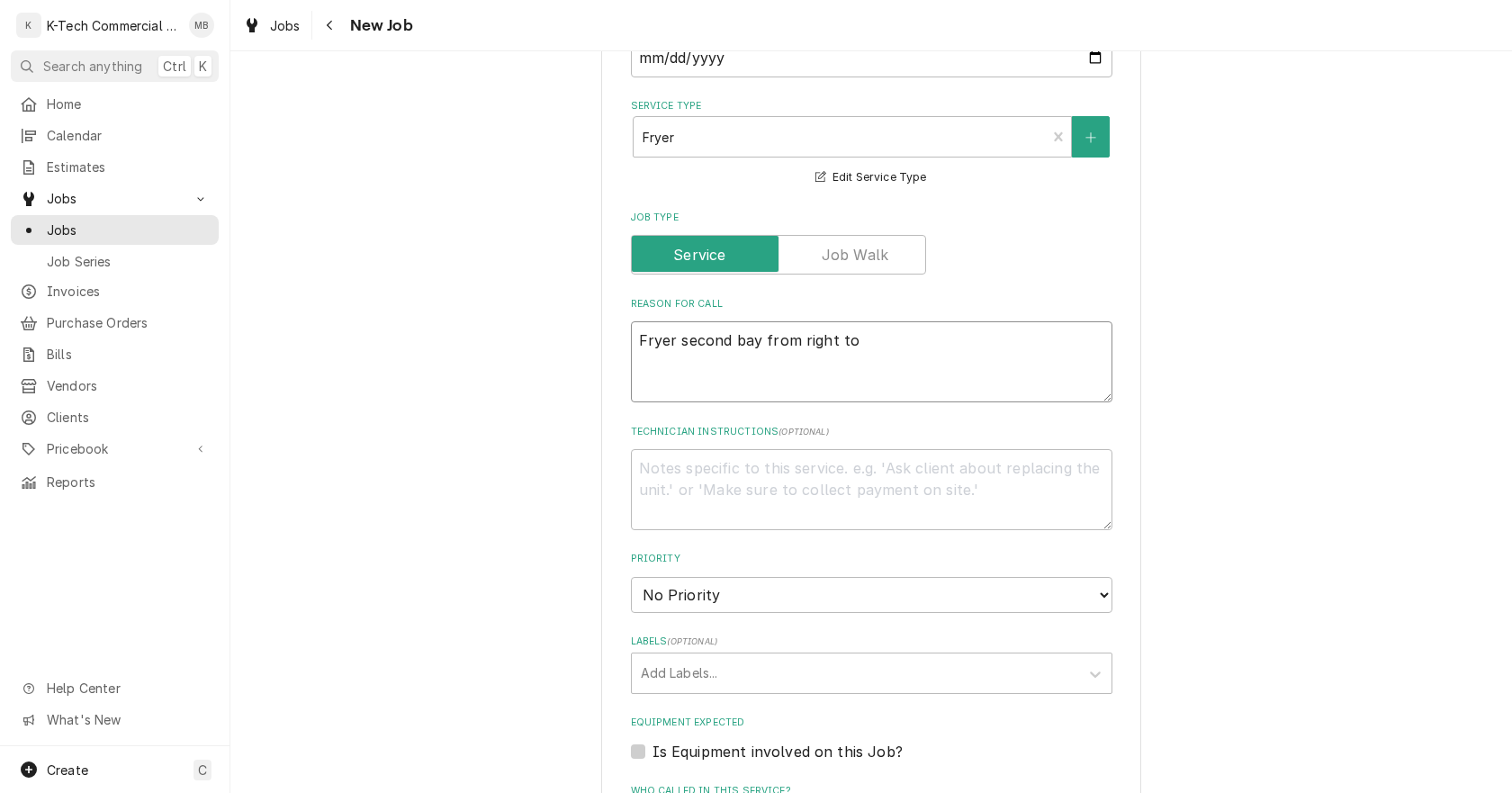
type textarea "Fryer second bay from right to"
type textarea "x"
type textarea "Fryer second bay from right to l"
type textarea "x"
type textarea "Fryer second bay from right to le"
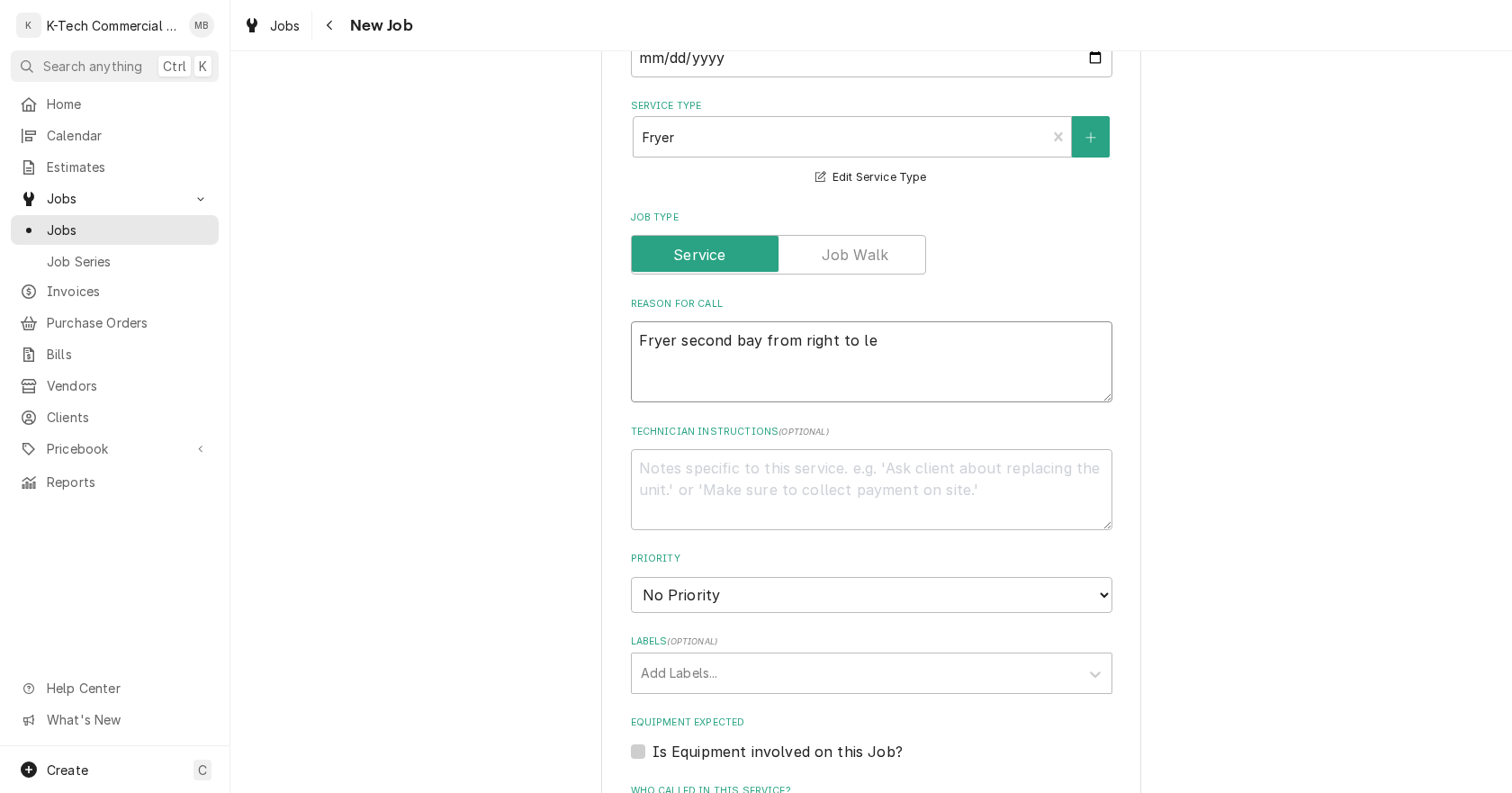
type textarea "x"
type textarea "Fryer second bay from right to lef"
type textarea "x"
type textarea "Fryer second bay from right to left"
type textarea "x"
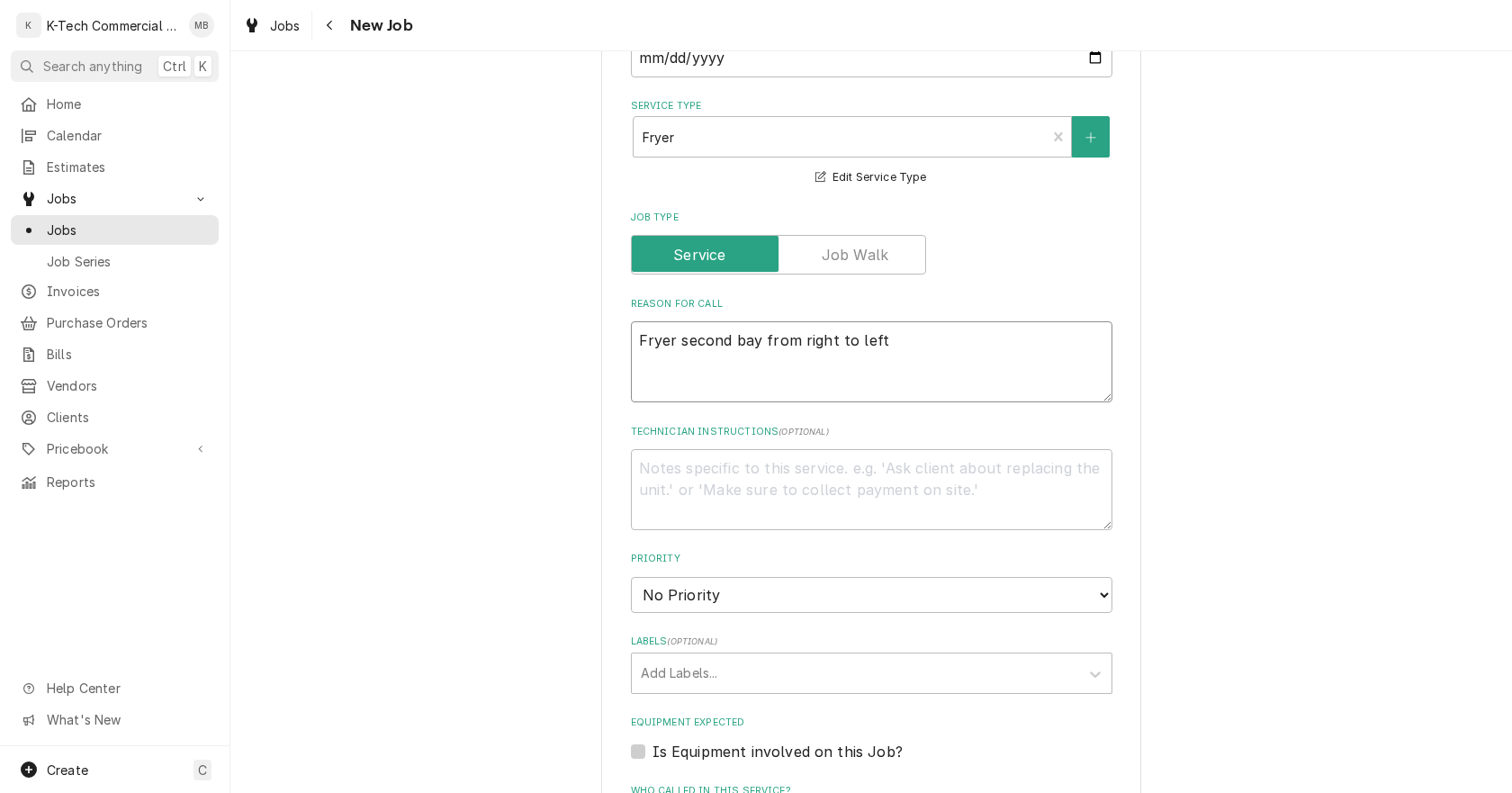
type textarea "Fryer second bay from right to left"
type textarea "x"
type textarea "Fryer second bay from right to left o"
type textarea "x"
type textarea "Fryer second bay from right to left"
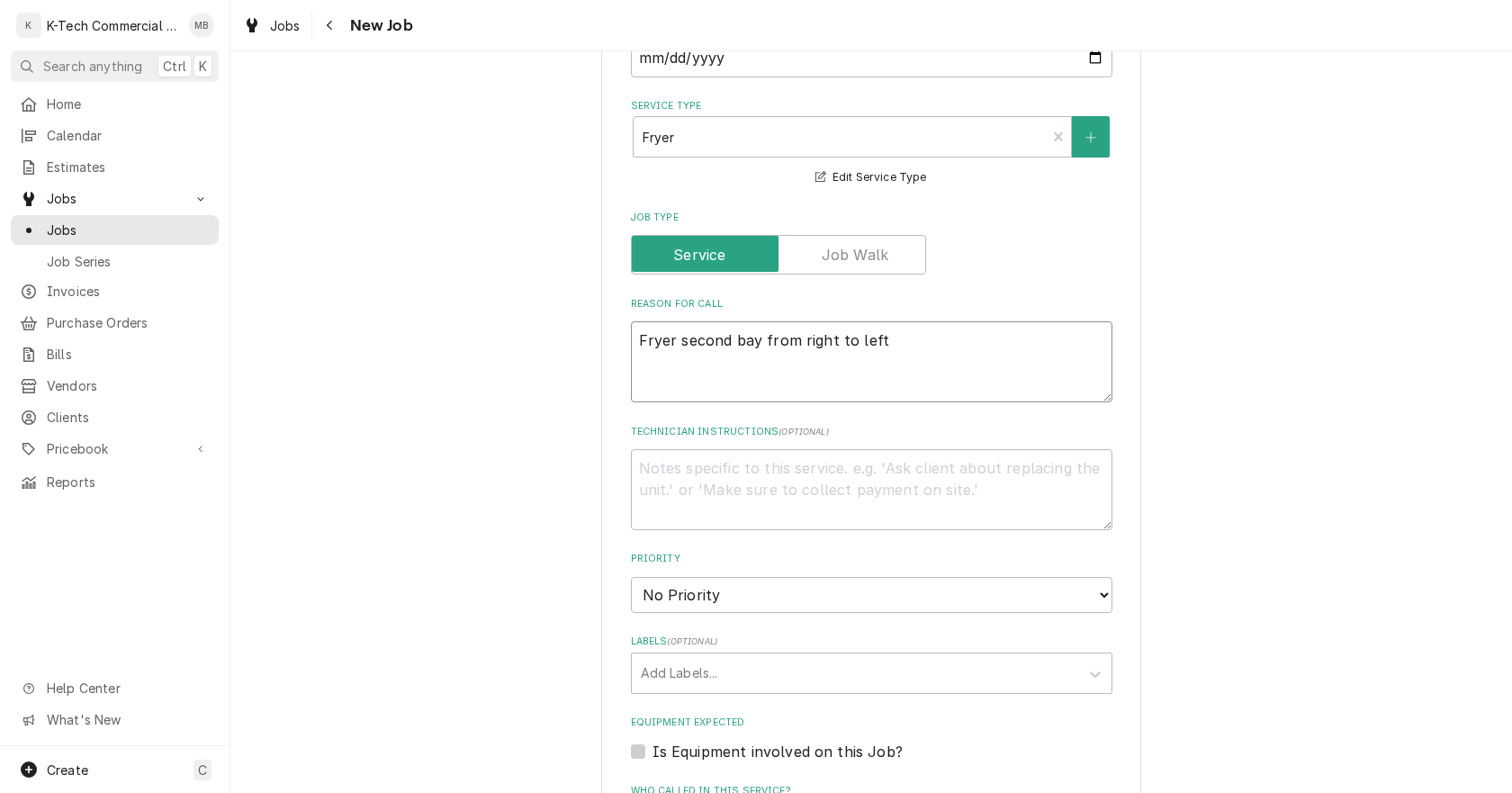
type textarea "x"
type textarea "Fryer second bay from right to left i"
type textarea "x"
type textarea "Fryer second bay from right to left is"
type textarea "x"
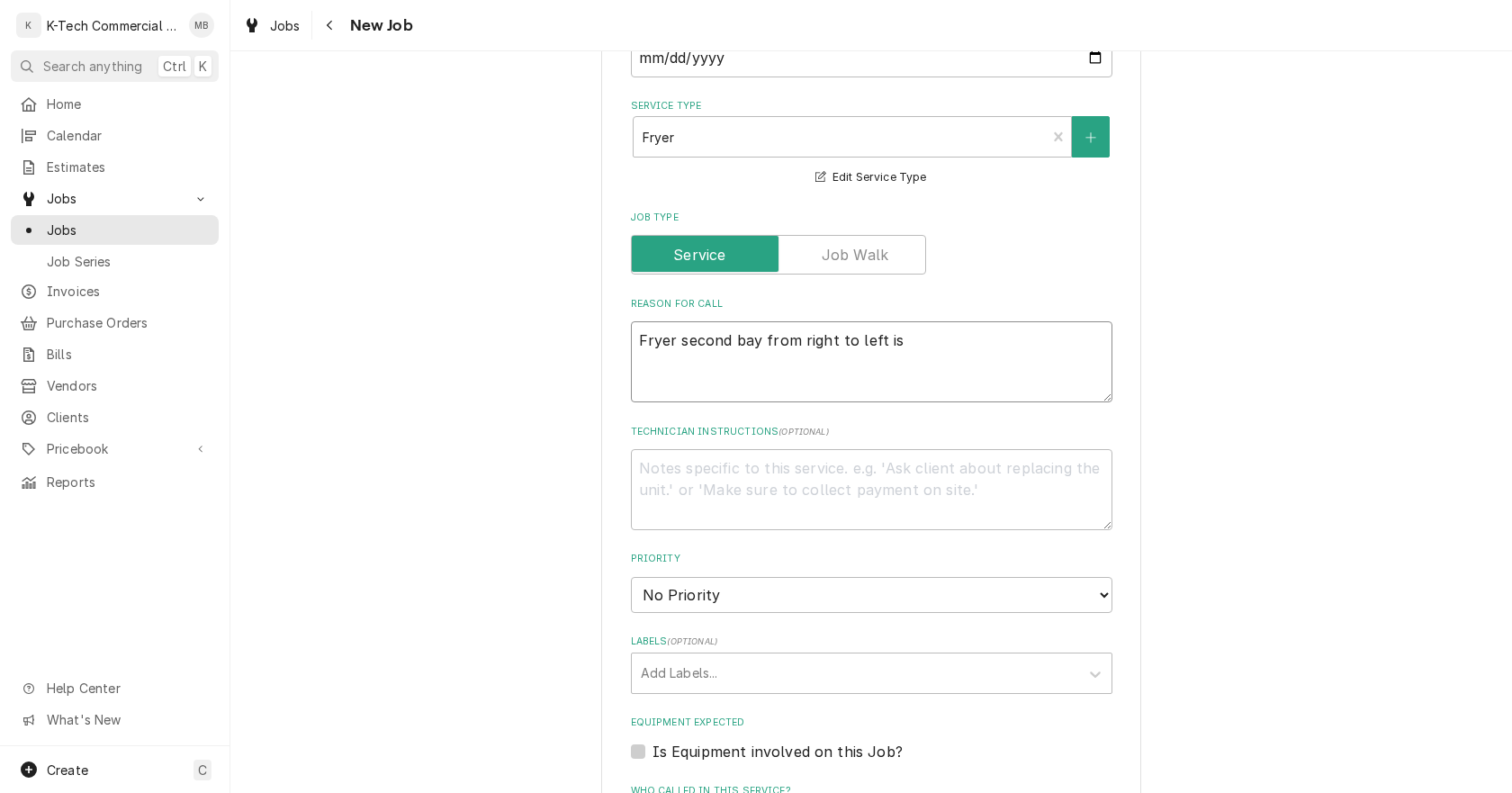
type textarea "Fryer second bay from right to left is"
type textarea "x"
type textarea "Fryer second bay from right to left is n"
type textarea "x"
type textarea "Fryer second bay from right to left is no"
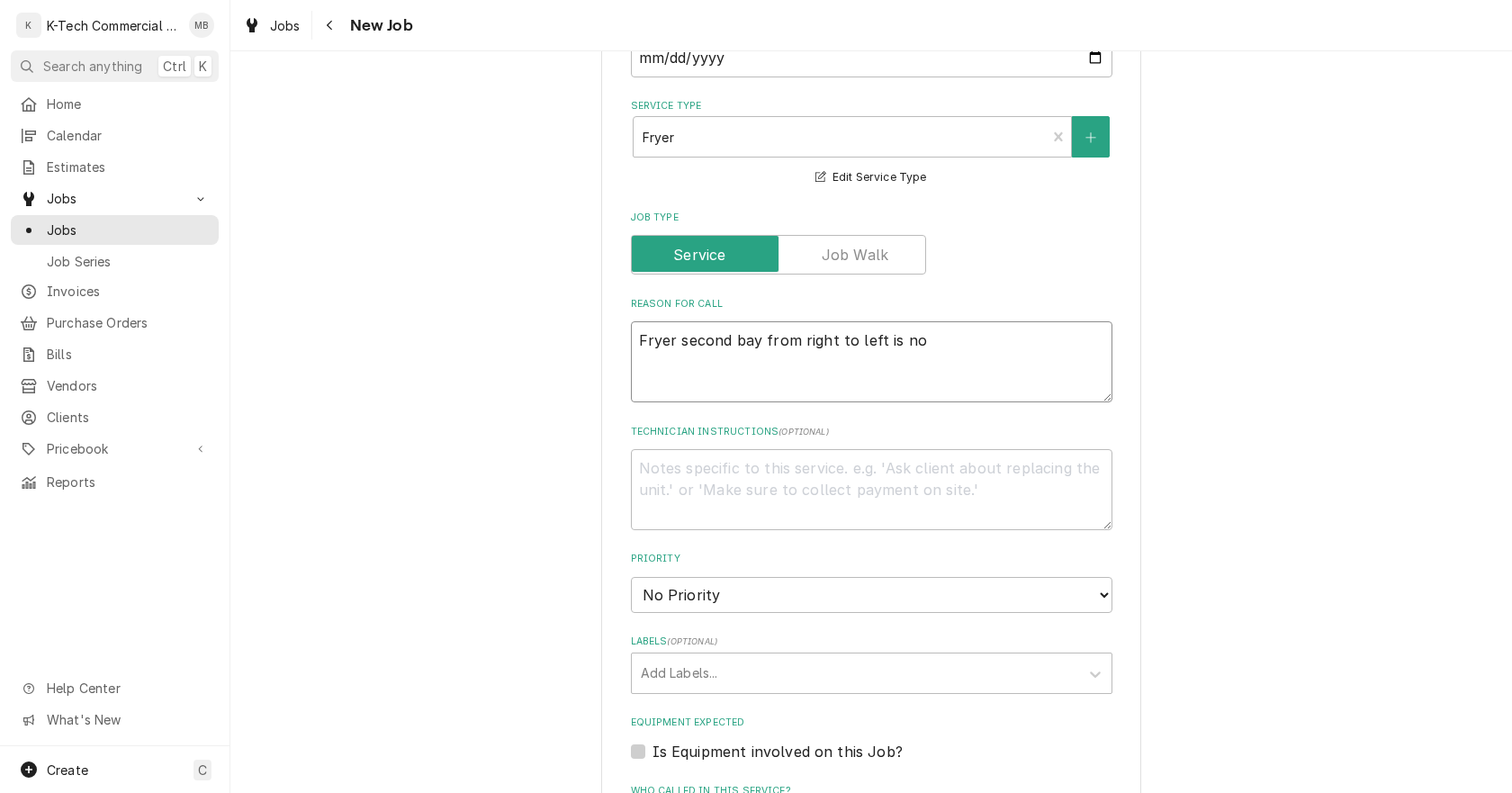
type textarea "x"
type textarea "Fryer second bay from right to left is not"
type textarea "x"
type textarea "Fryer second bay from right to left is not"
type textarea "x"
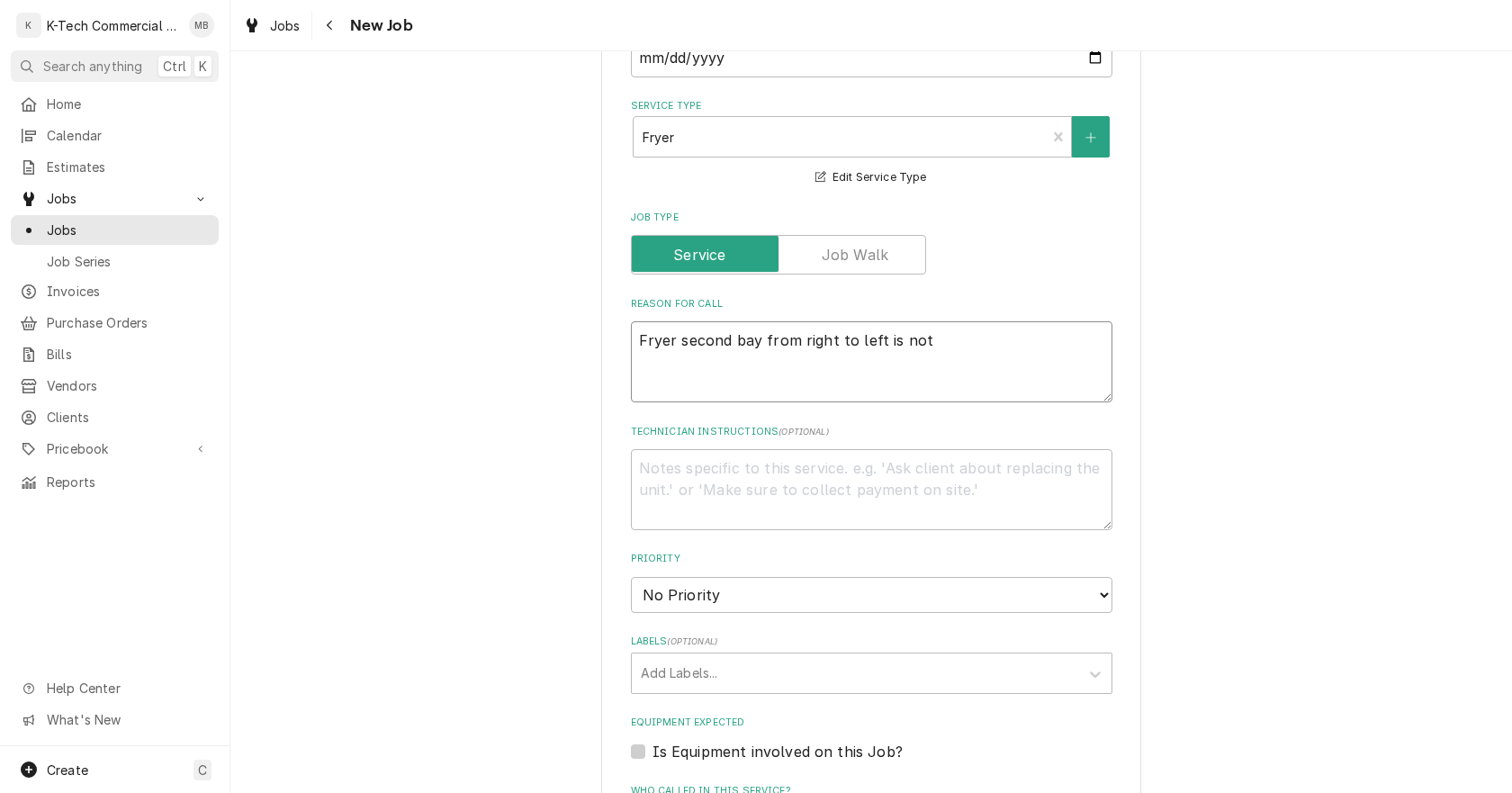
type textarea "Fryer second bay from right to left is not t"
type textarea "x"
type textarea "Fryer second bay from right to left is not tu"
type textarea "x"
type textarea "Fryer second bay from right to left is not tun"
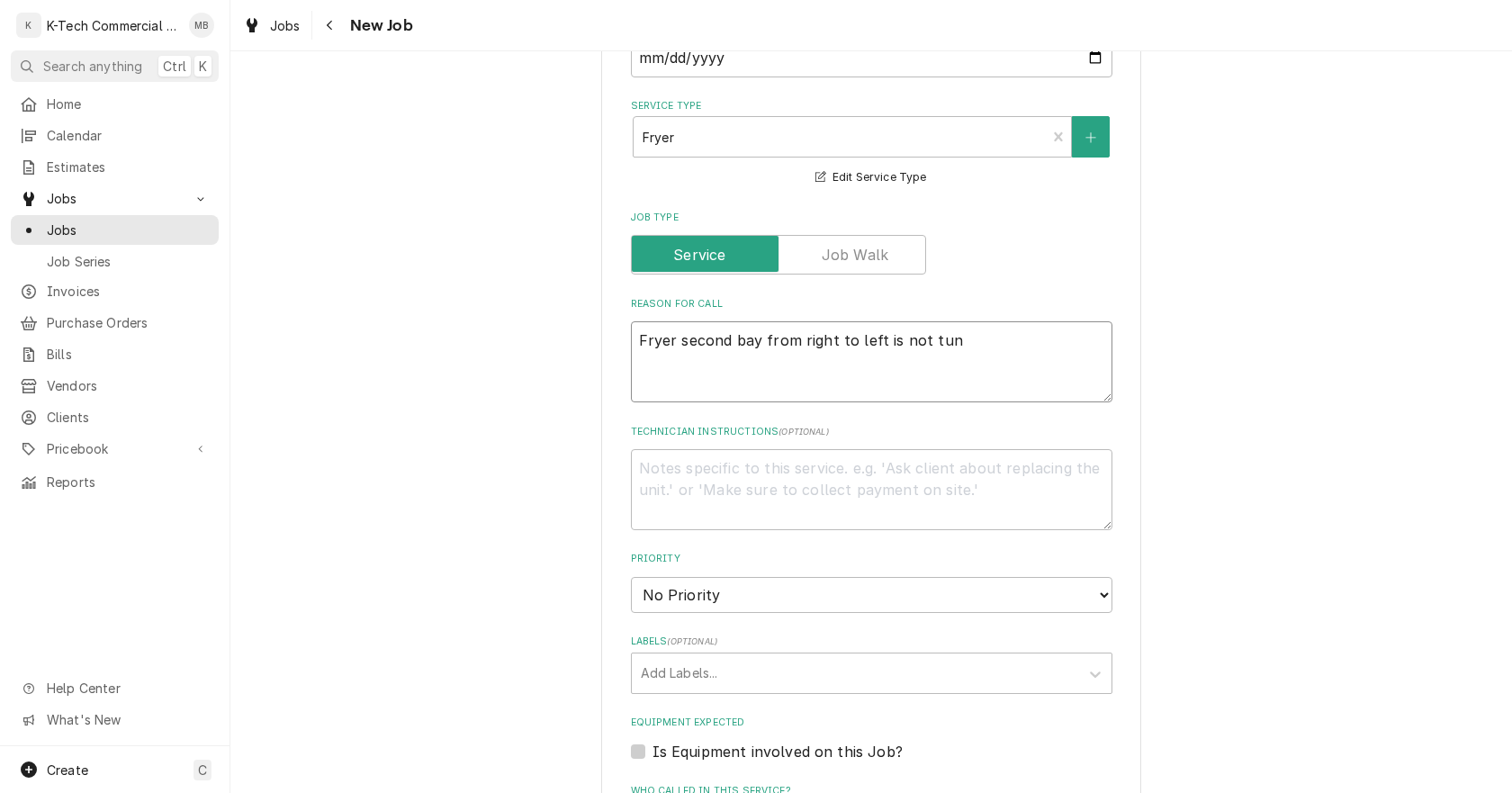
type textarea "x"
type textarea "Fryer second bay from right to left is not tu"
type textarea "x"
type textarea "Fryer second bay from right to left is not tur"
type textarea "x"
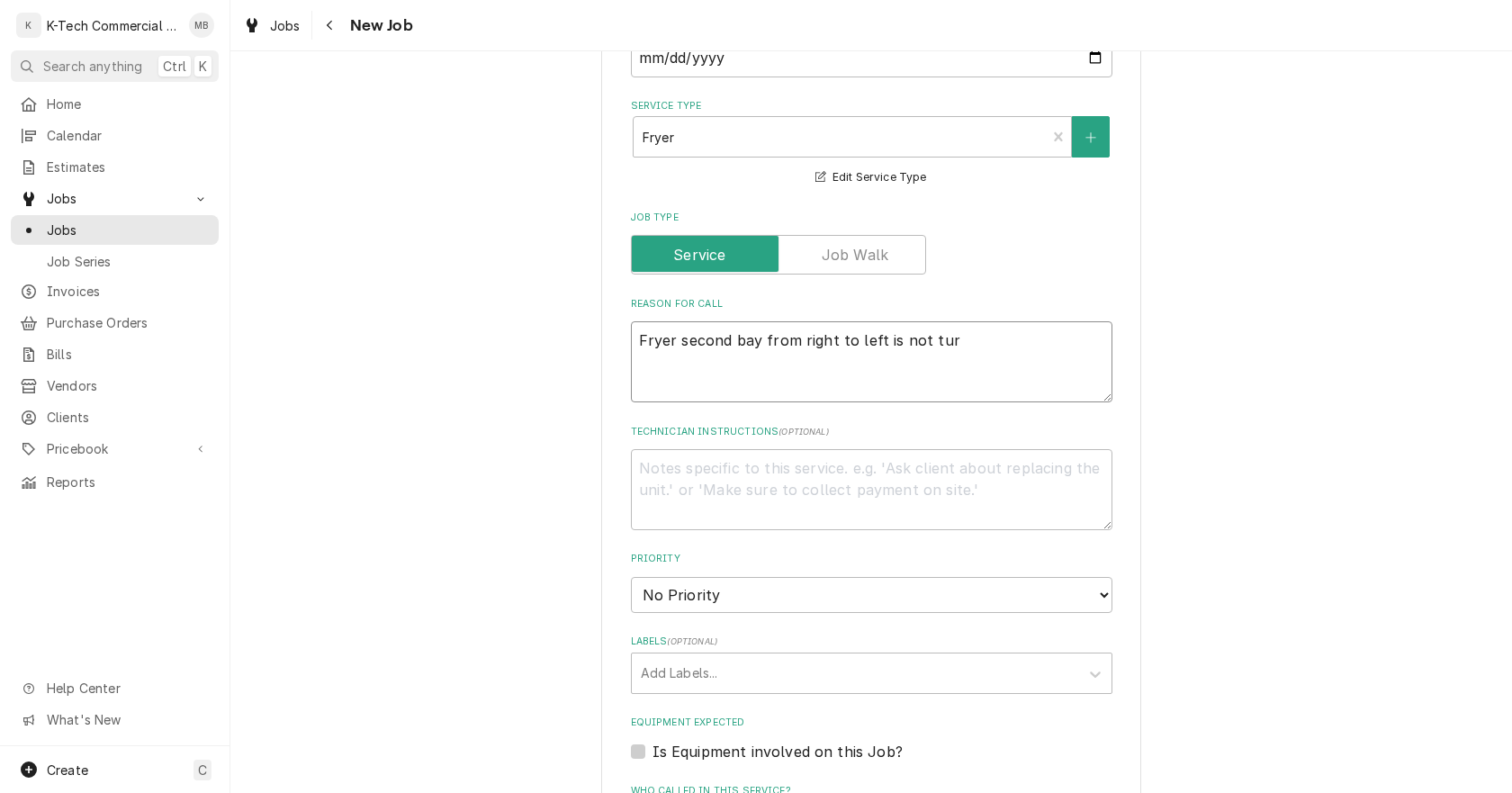
type textarea "Fryer second bay from right to left is not turi"
type textarea "x"
type textarea "Fryer second bay from right to left is not turin"
type textarea "x"
type textarea "Fryer second bay from right to left is not turini"
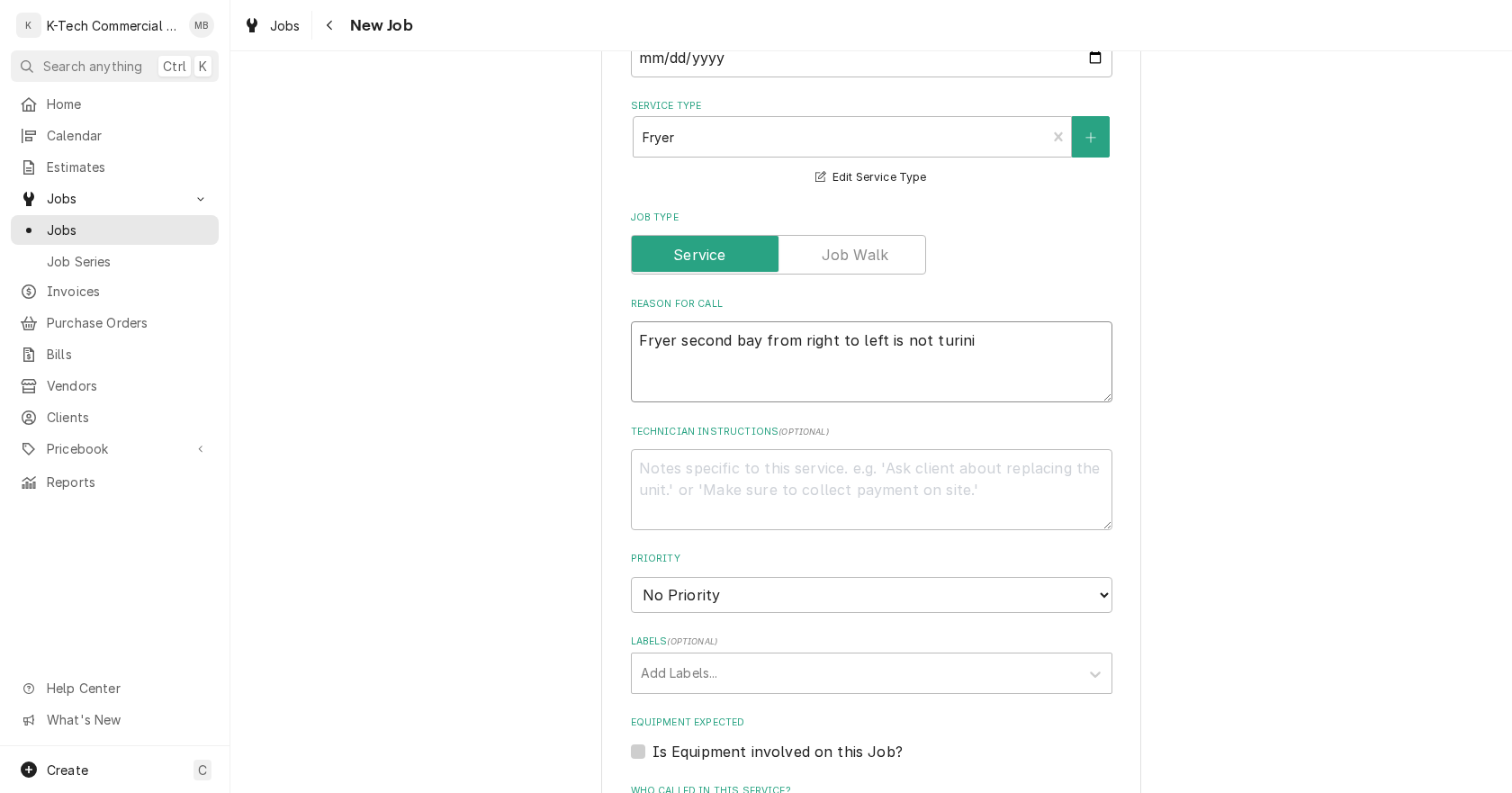
type textarea "x"
type textarea "Fryer second bay from right to left is not turinin"
type textarea "x"
type textarea "Fryer second bay from right to left is not turini"
type textarea "x"
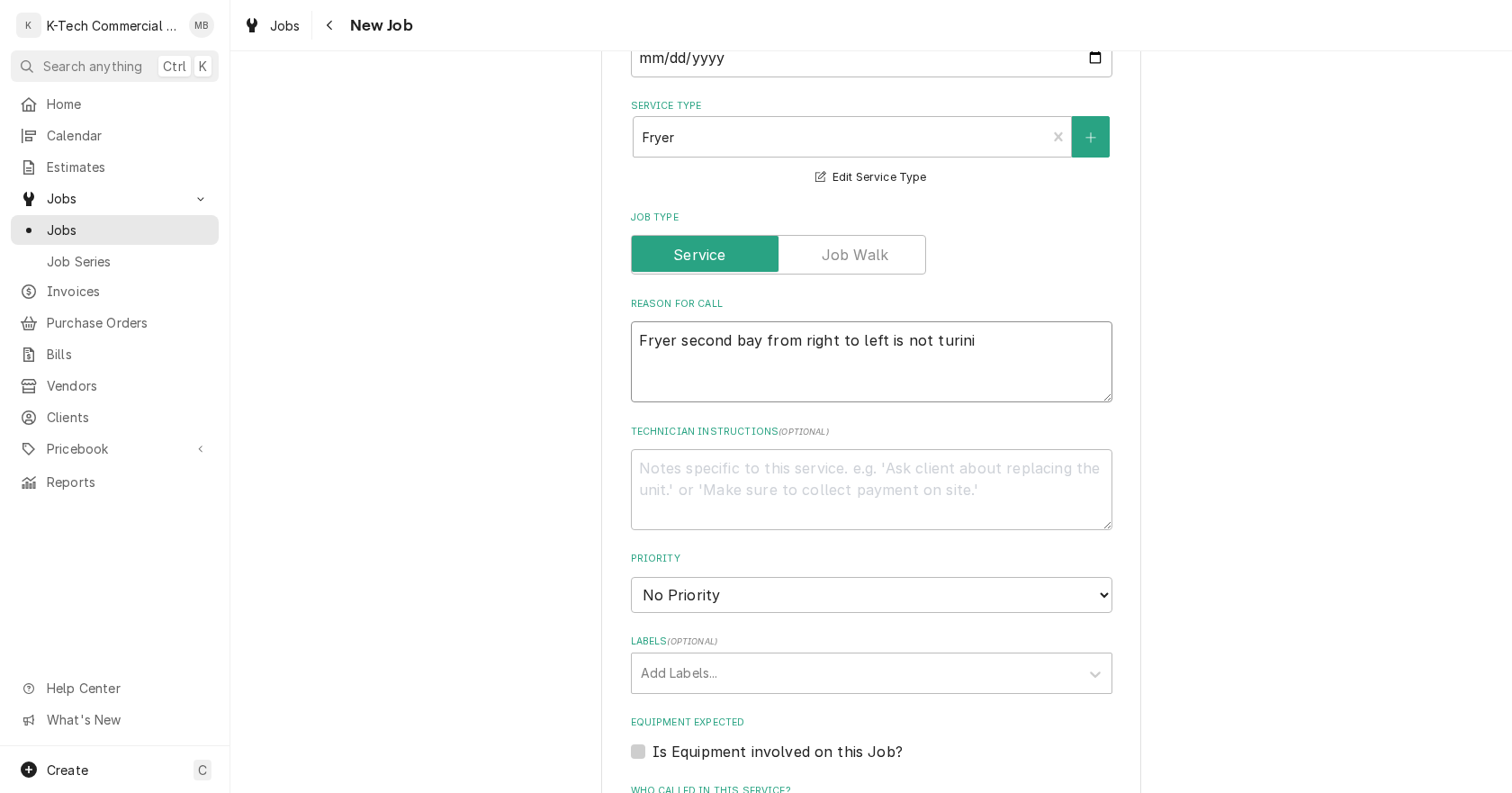
type textarea "Fryer second bay from right to left is not turin"
type textarea "x"
type textarea "Fryer second bay from right to left is not turi"
type textarea "x"
type textarea "Fryer second bay from right to left is not tur"
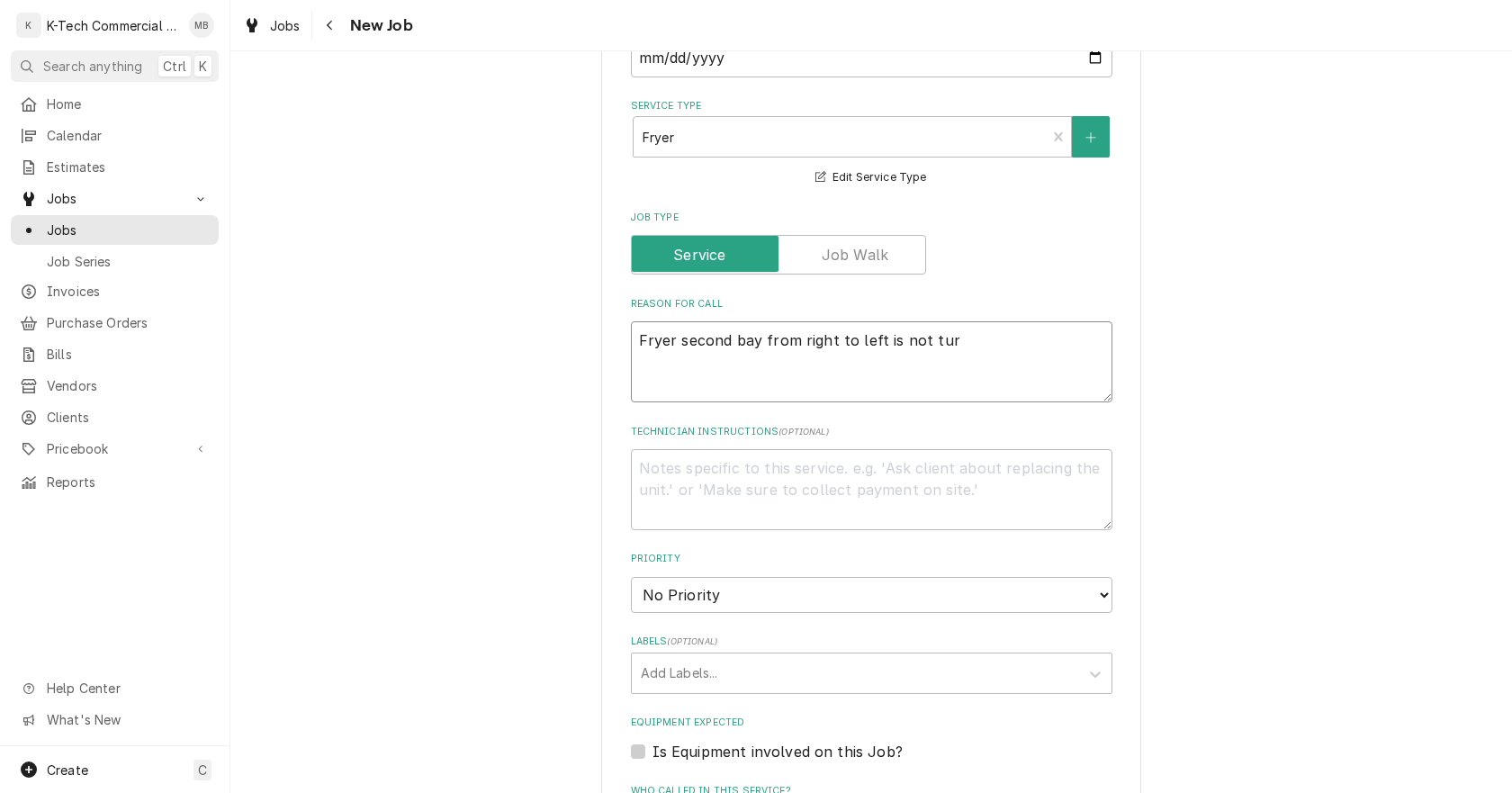
type textarea "x"
type textarea "Fryer second bay from right to left is not turn"
type textarea "x"
type textarea "Fryer second bay from right to left is not turni"
type textarea "x"
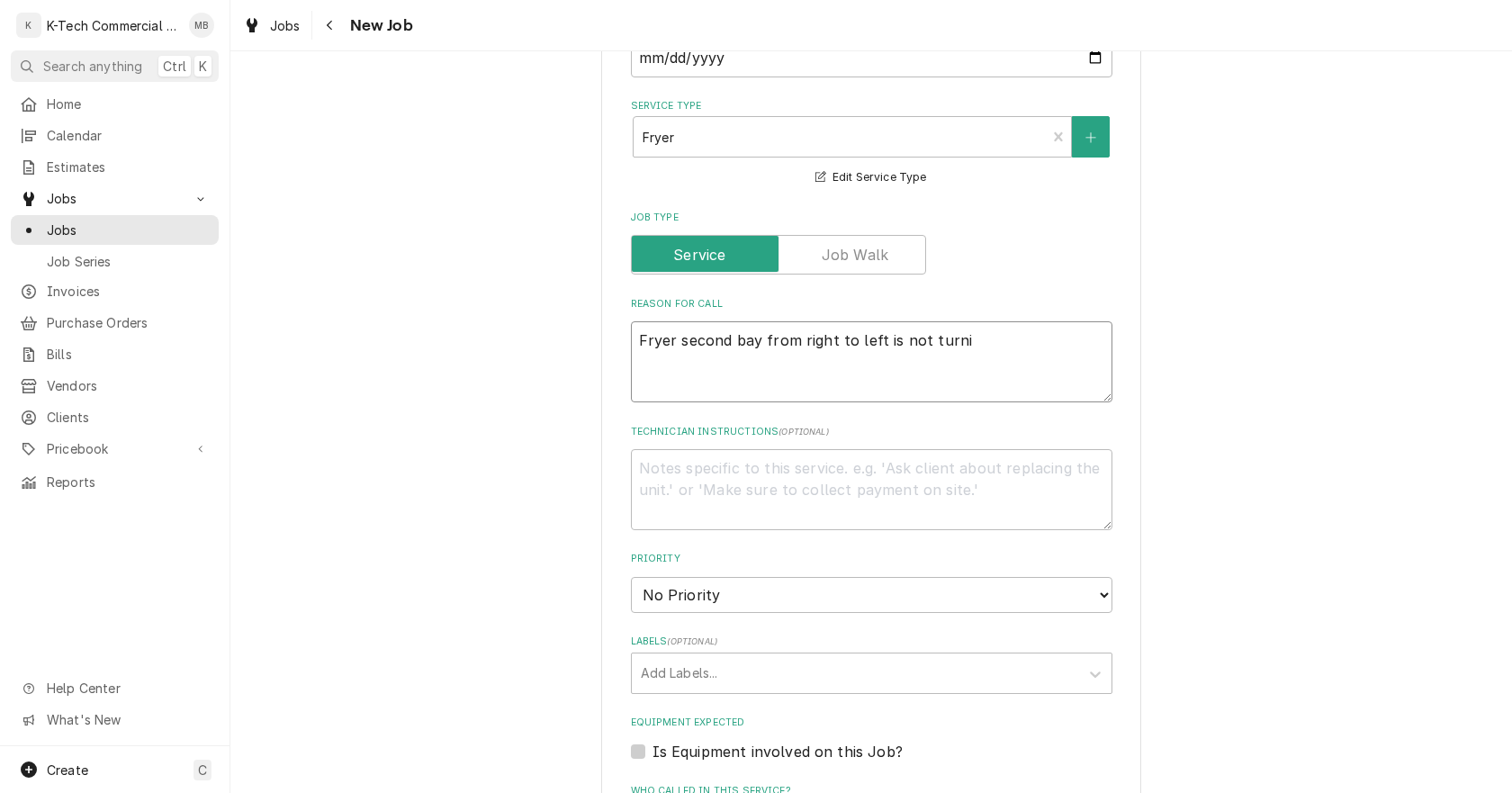
type textarea "Fryer second bay from right to left is not turnin"
type textarea "x"
type textarea "Fryer second bay from right to left is not turning"
type textarea "x"
type textarea "Fryer second bay from right to left is not turning"
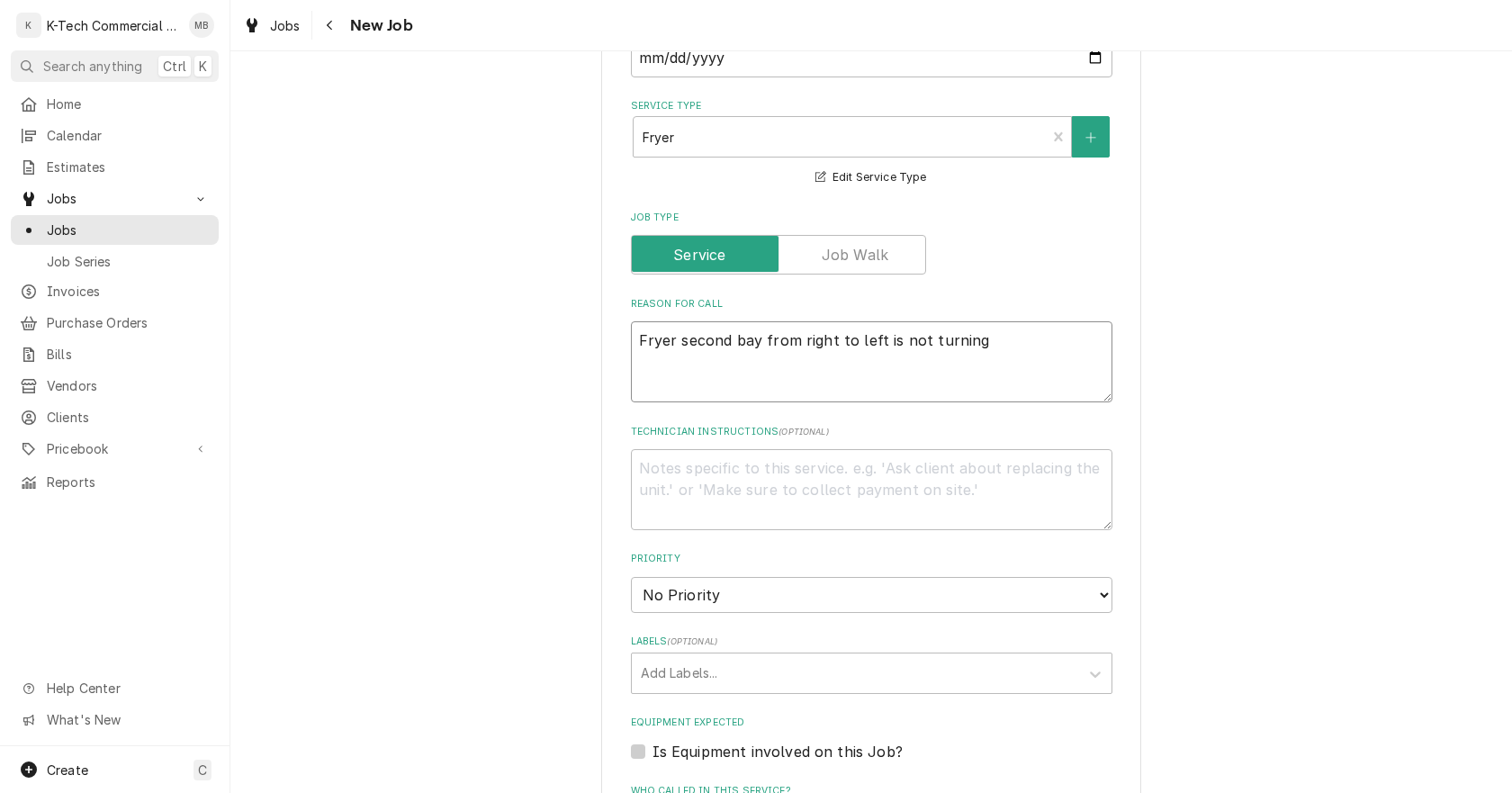
type textarea "x"
type textarea "Fryer second bay from right to left is not turning o"
type textarea "x"
type textarea "Fryer second bay from right to left is not turning on"
type textarea "x"
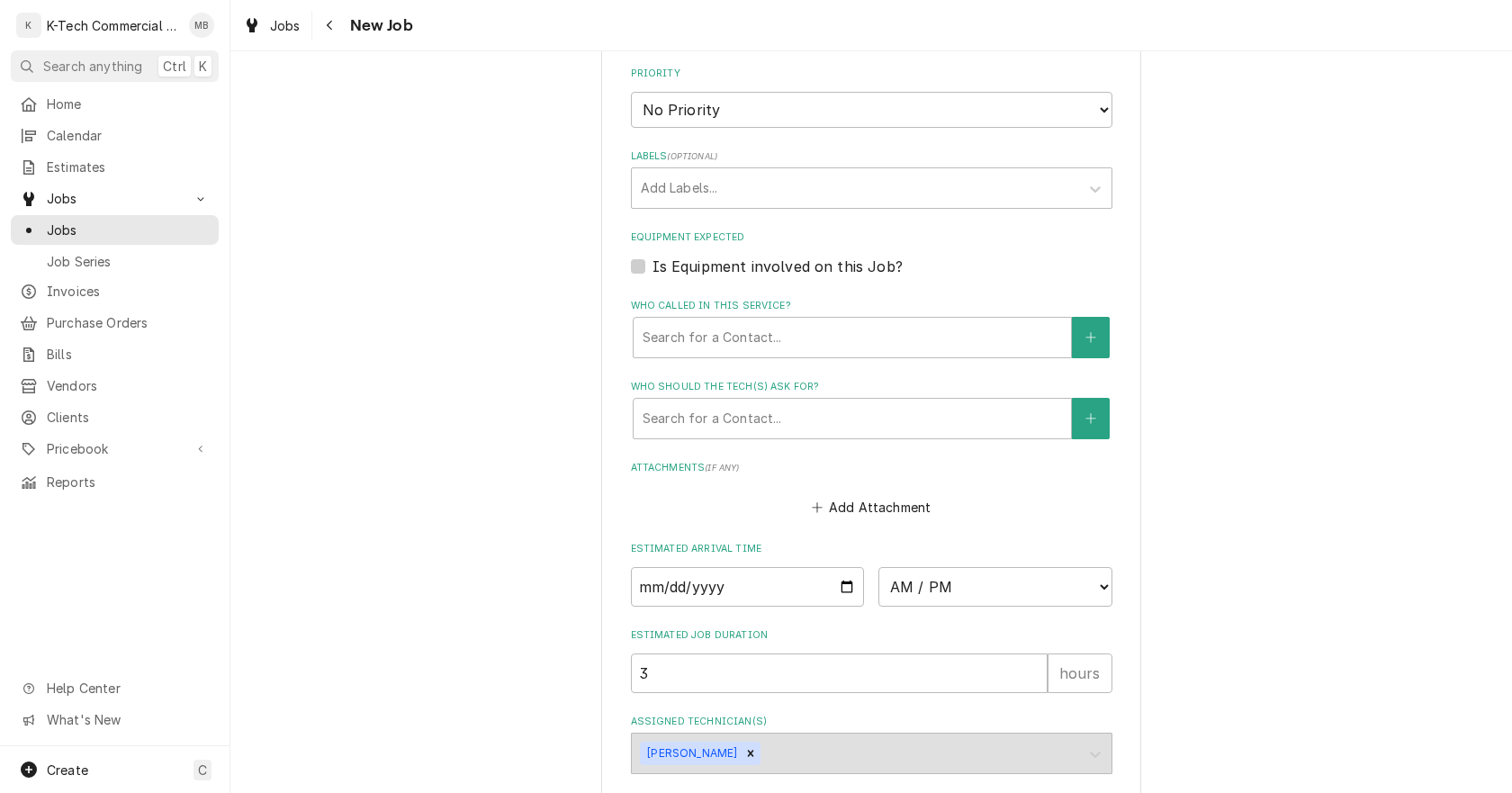
scroll to position [1161, 0]
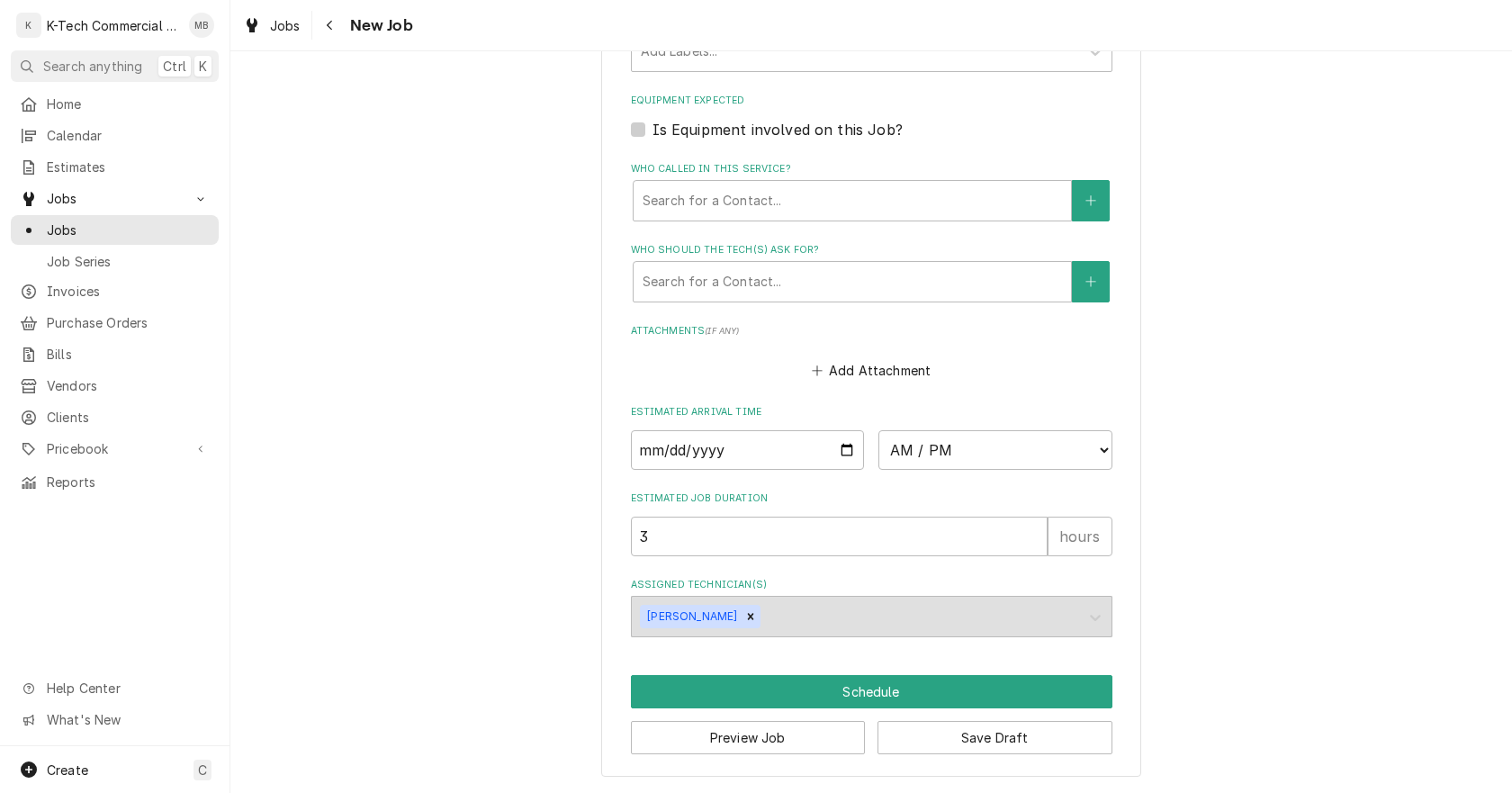
type textarea "Fryer second bay from right to left is not turning on"
click at [843, 449] on input "Date" at bounding box center [748, 450] width 234 height 40
type textarea "x"
type input "2025-10-08"
click at [960, 445] on select "AM / PM 6:00 AM 6:15 AM 6:30 AM 6:45 AM 7:00 AM 7:15 AM 7:30 AM 7:45 AM 8:00 AM…" at bounding box center [995, 450] width 234 height 40
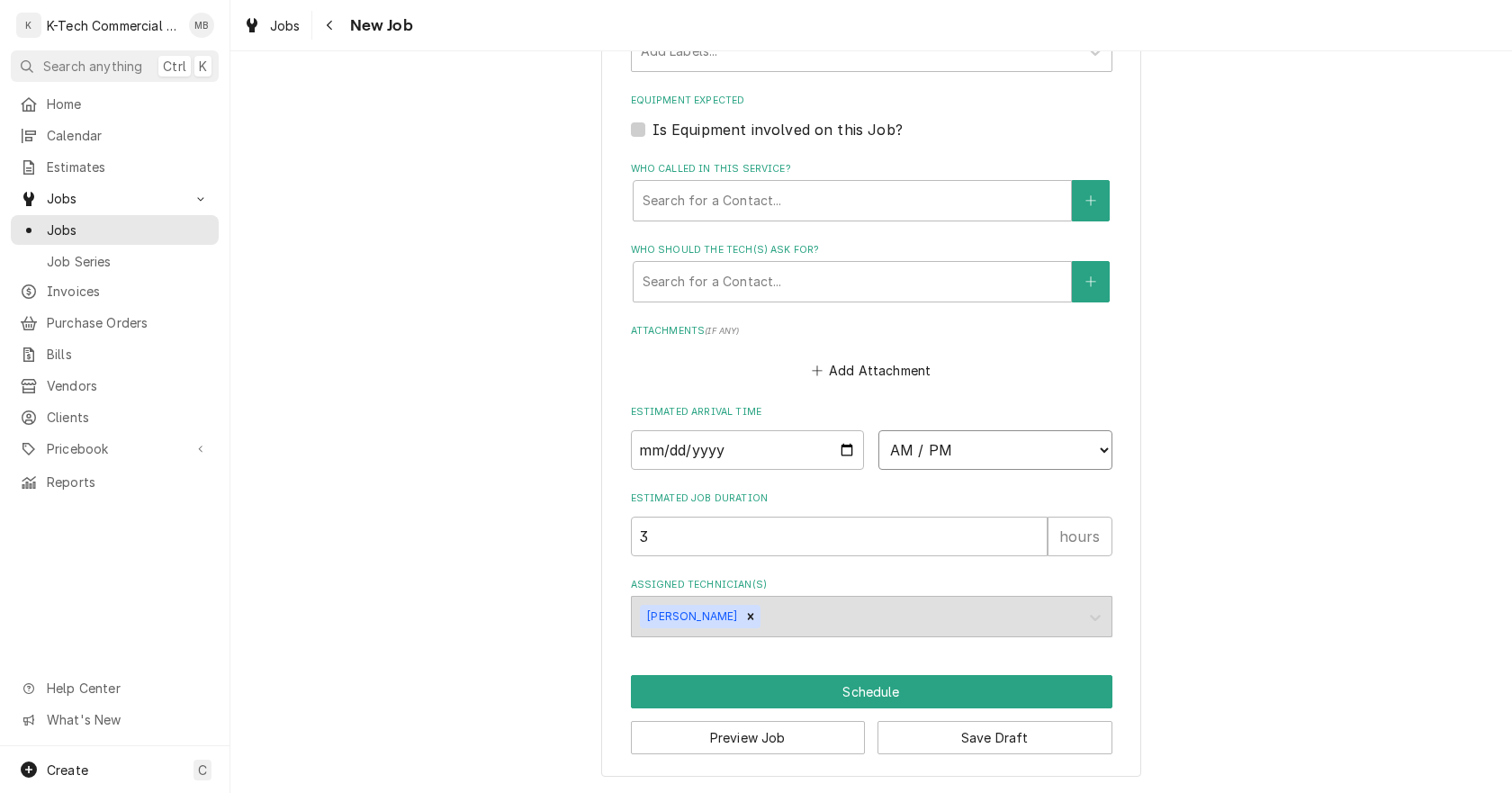
type textarea "x"
select select "11:00:00"
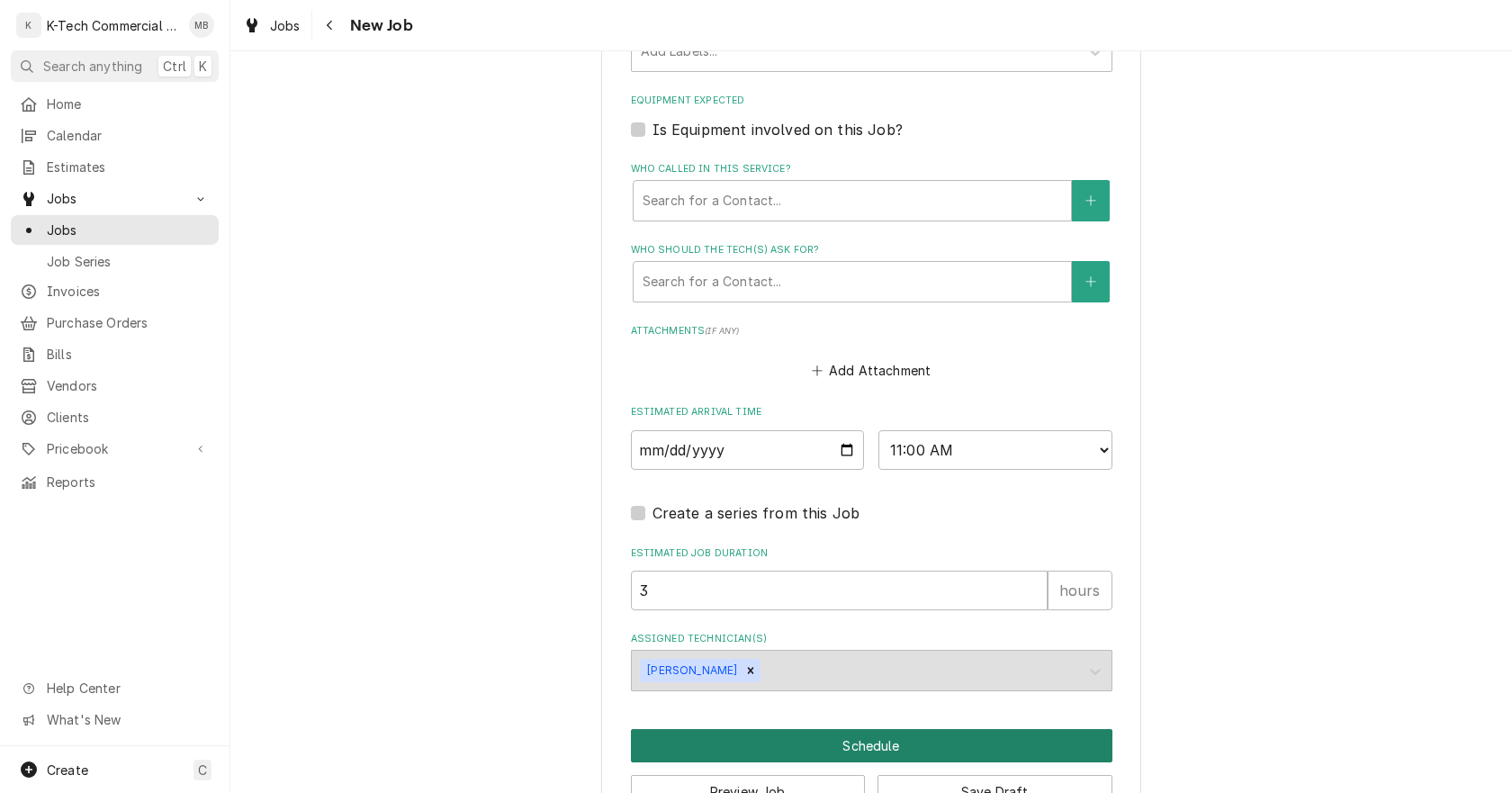
click at [916, 737] on button "Schedule" at bounding box center [872, 745] width 482 height 33
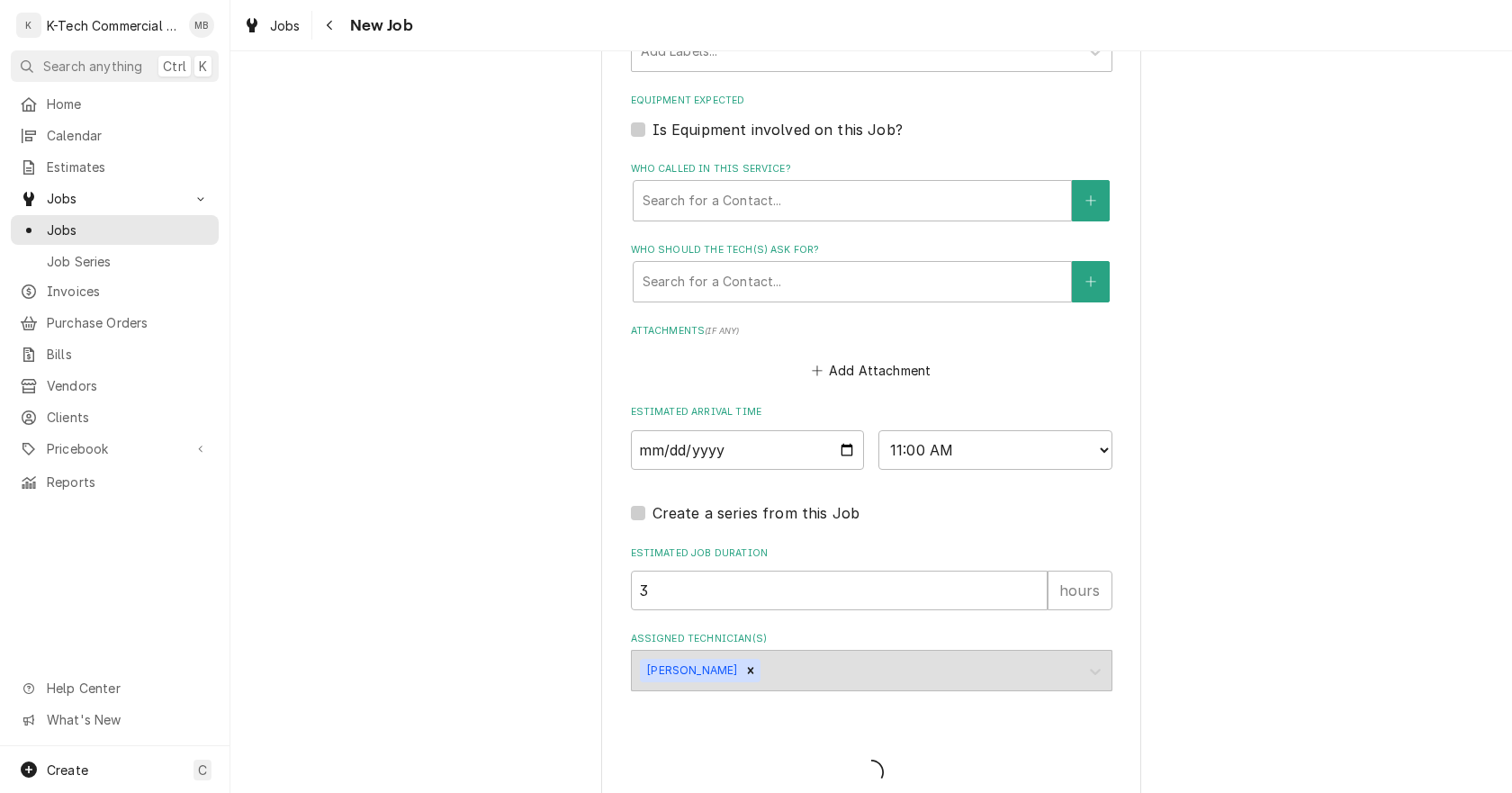
type textarea "x"
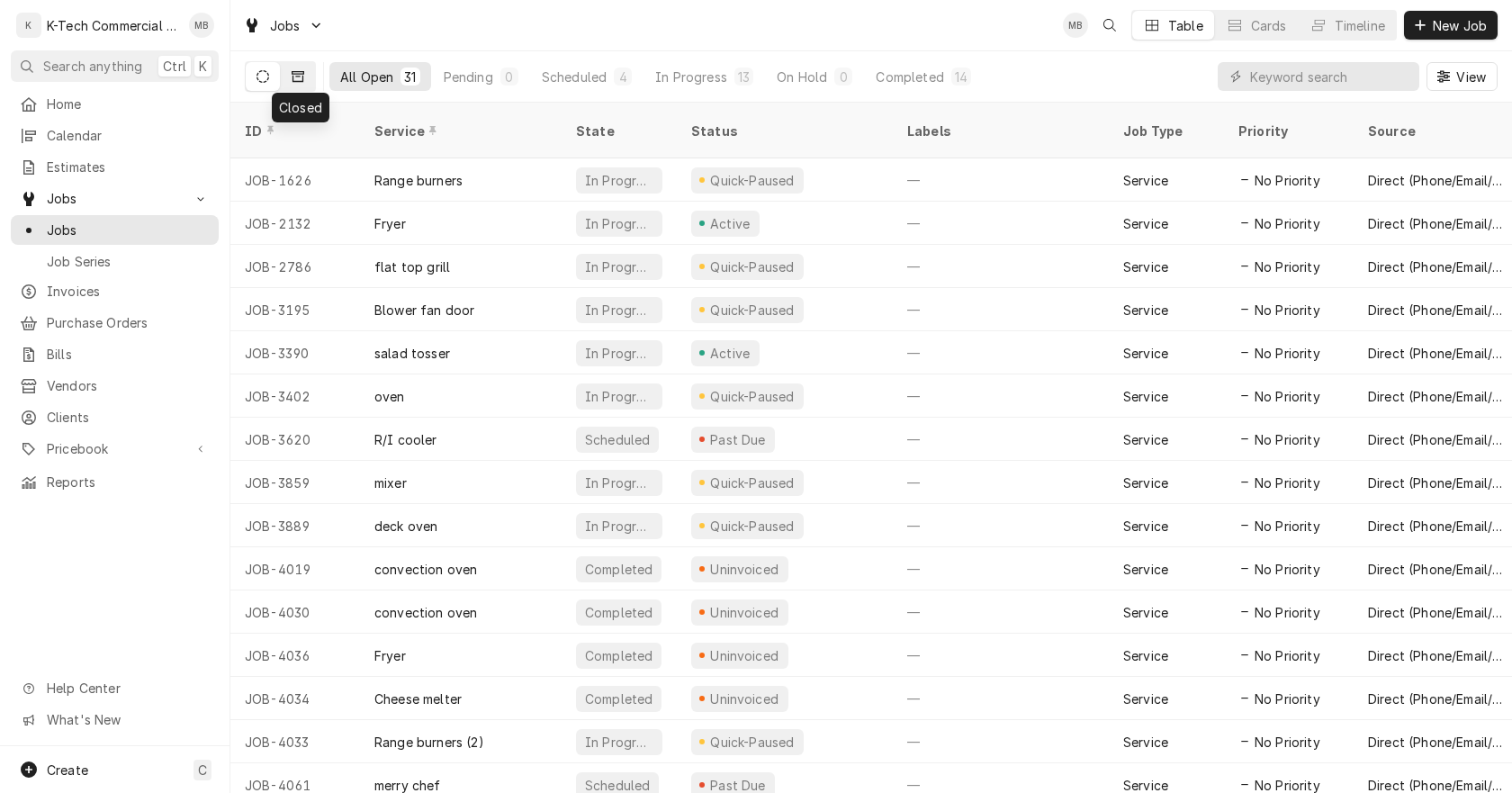
click at [297, 82] on button "Dynamic Content Wrapper" at bounding box center [298, 77] width 34 height 29
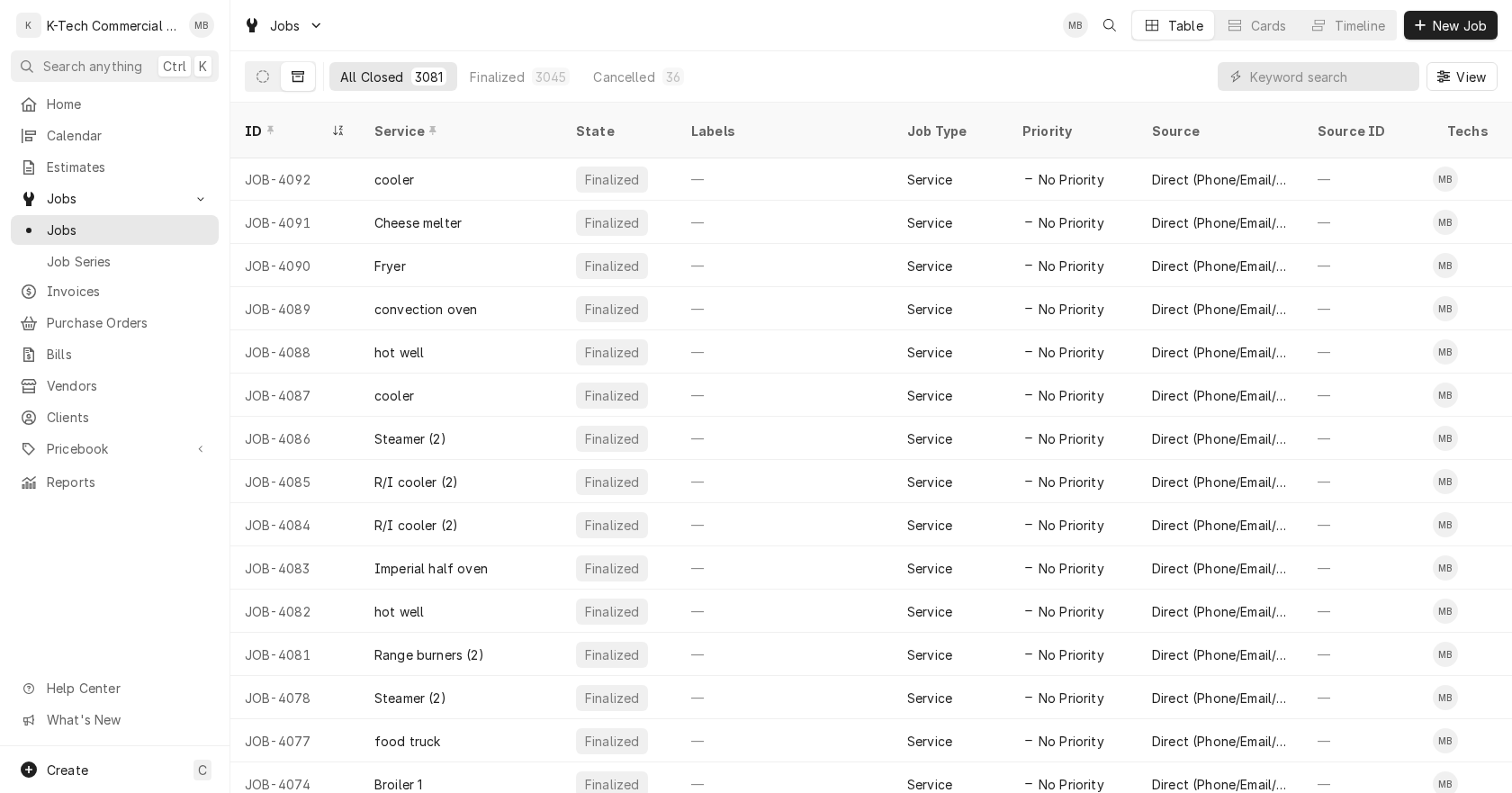
scroll to position [540, 0]
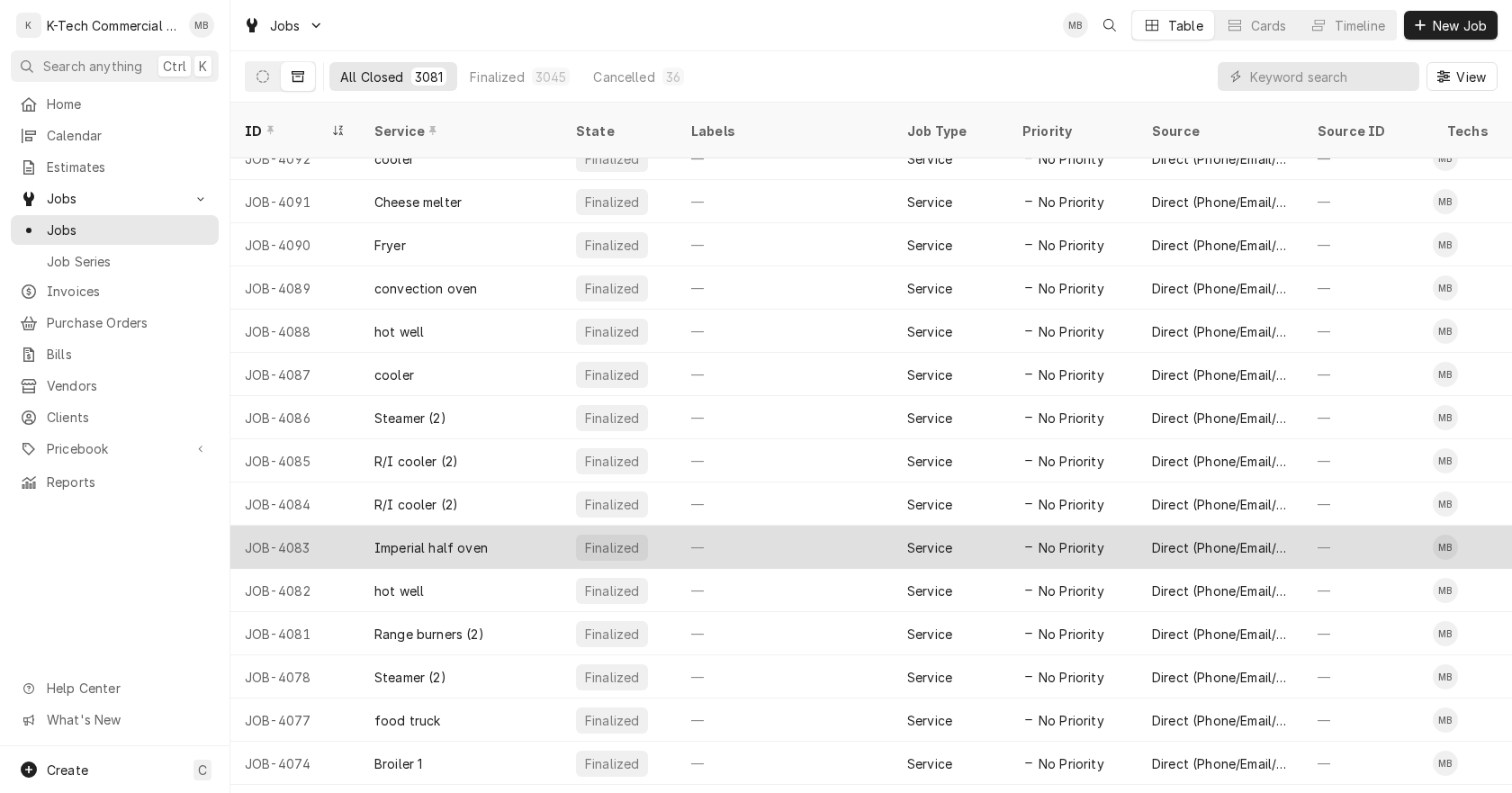
click at [808, 530] on div "—" at bounding box center [784, 547] width 216 height 43
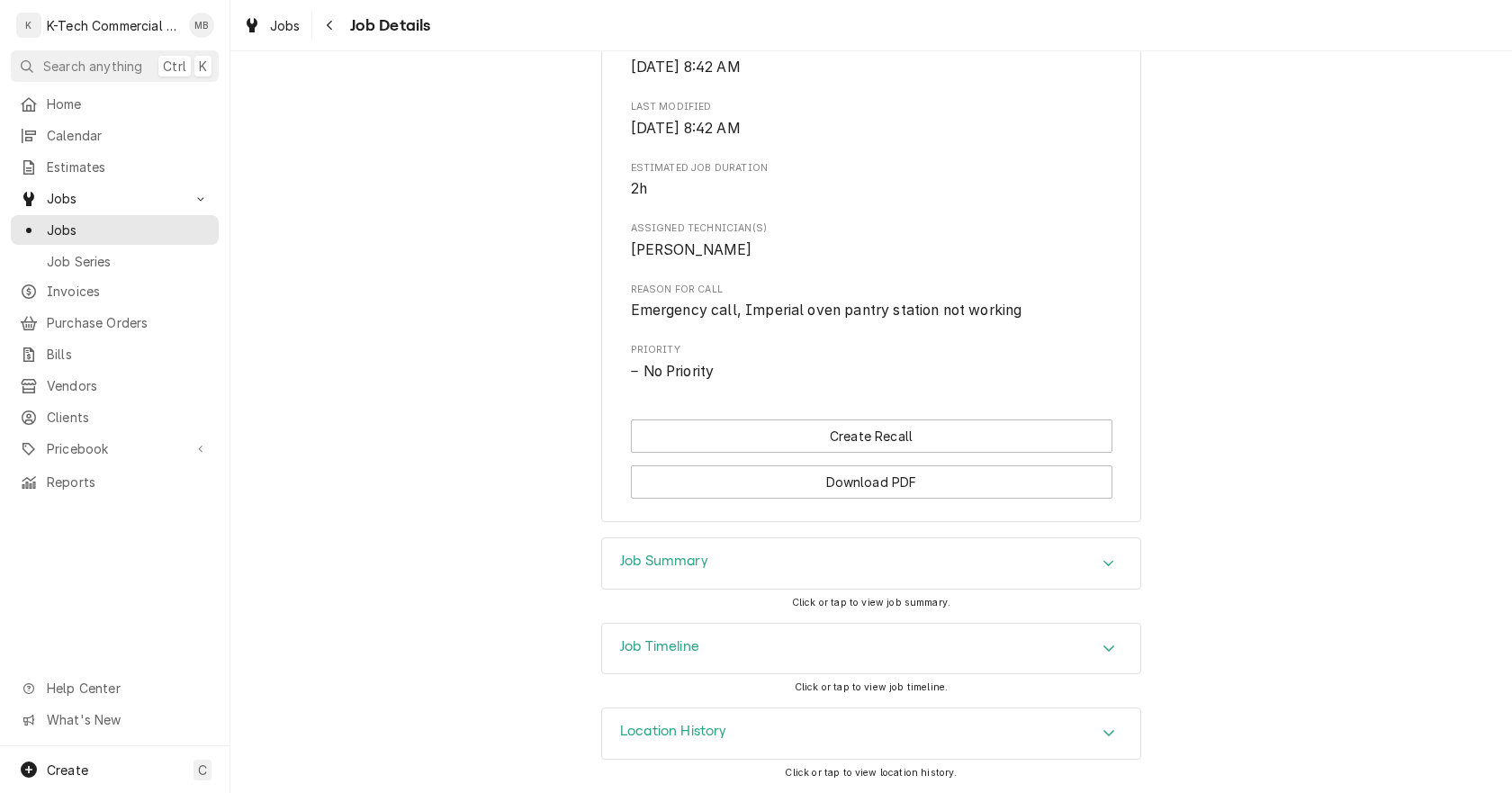
scroll to position [670, 0]
click at [795, 568] on div "Job Summary" at bounding box center [871, 563] width 538 height 51
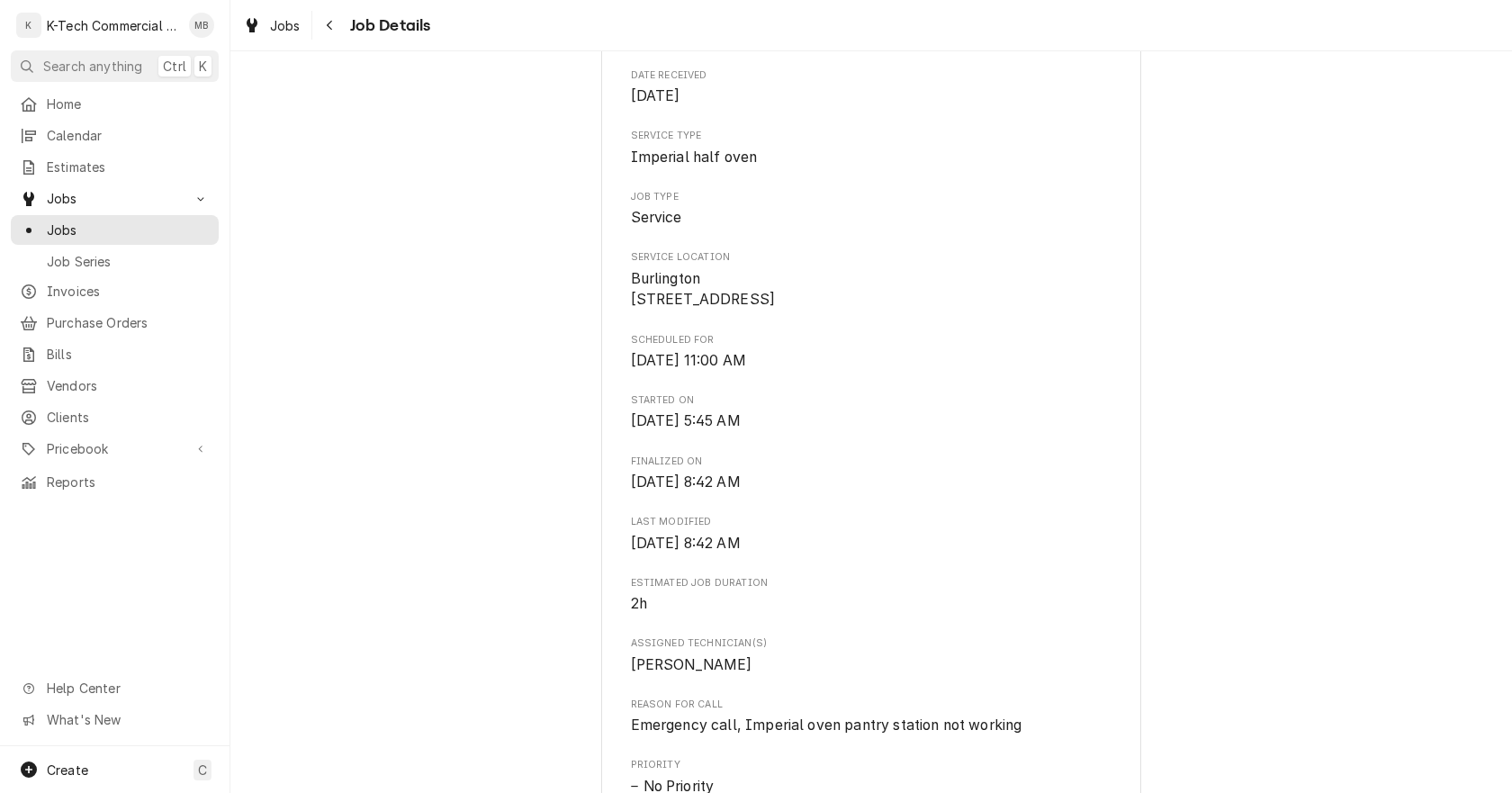
scroll to position [0, 0]
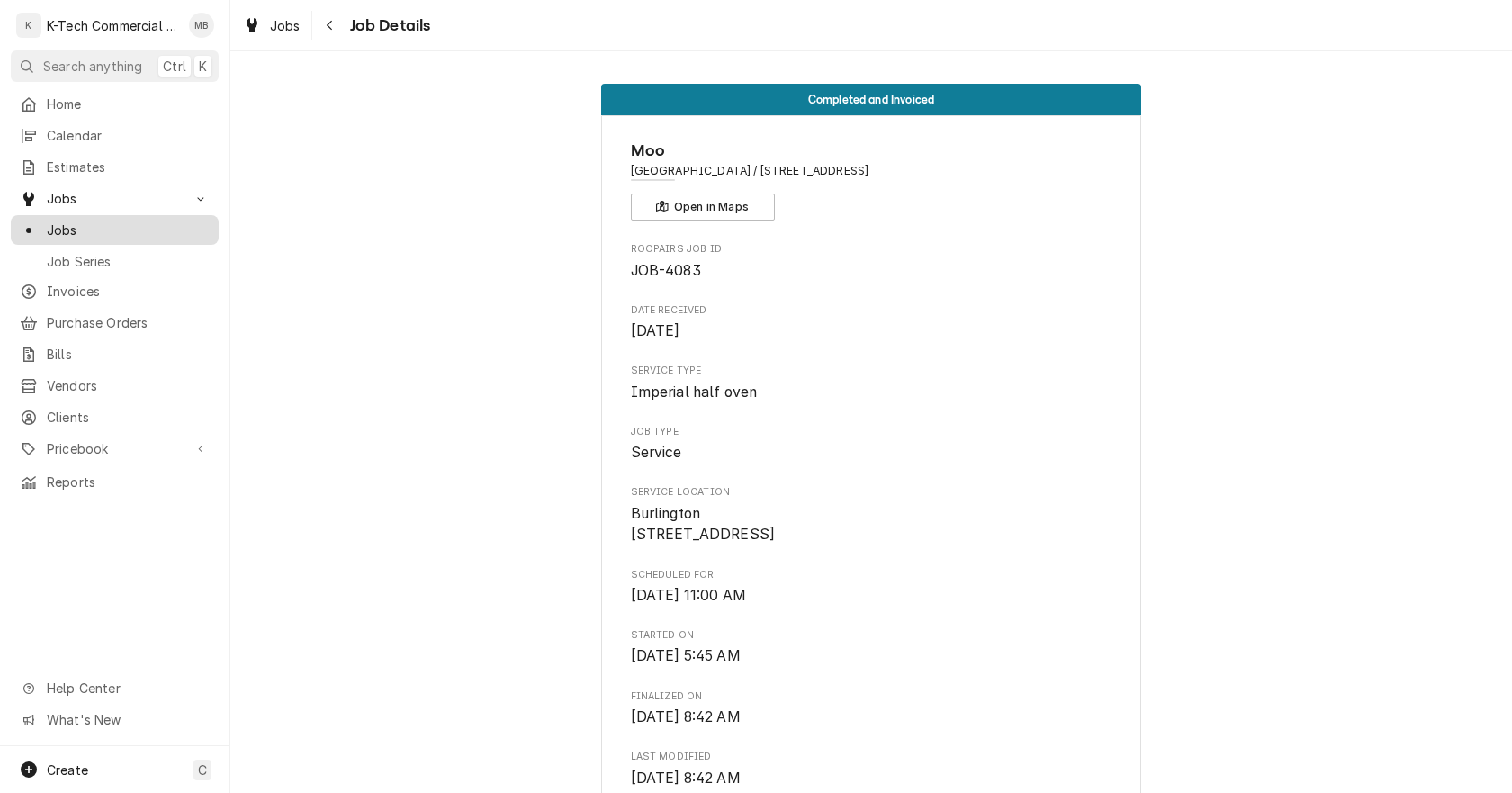
click at [91, 227] on span "Jobs" at bounding box center [129, 229] width 163 height 19
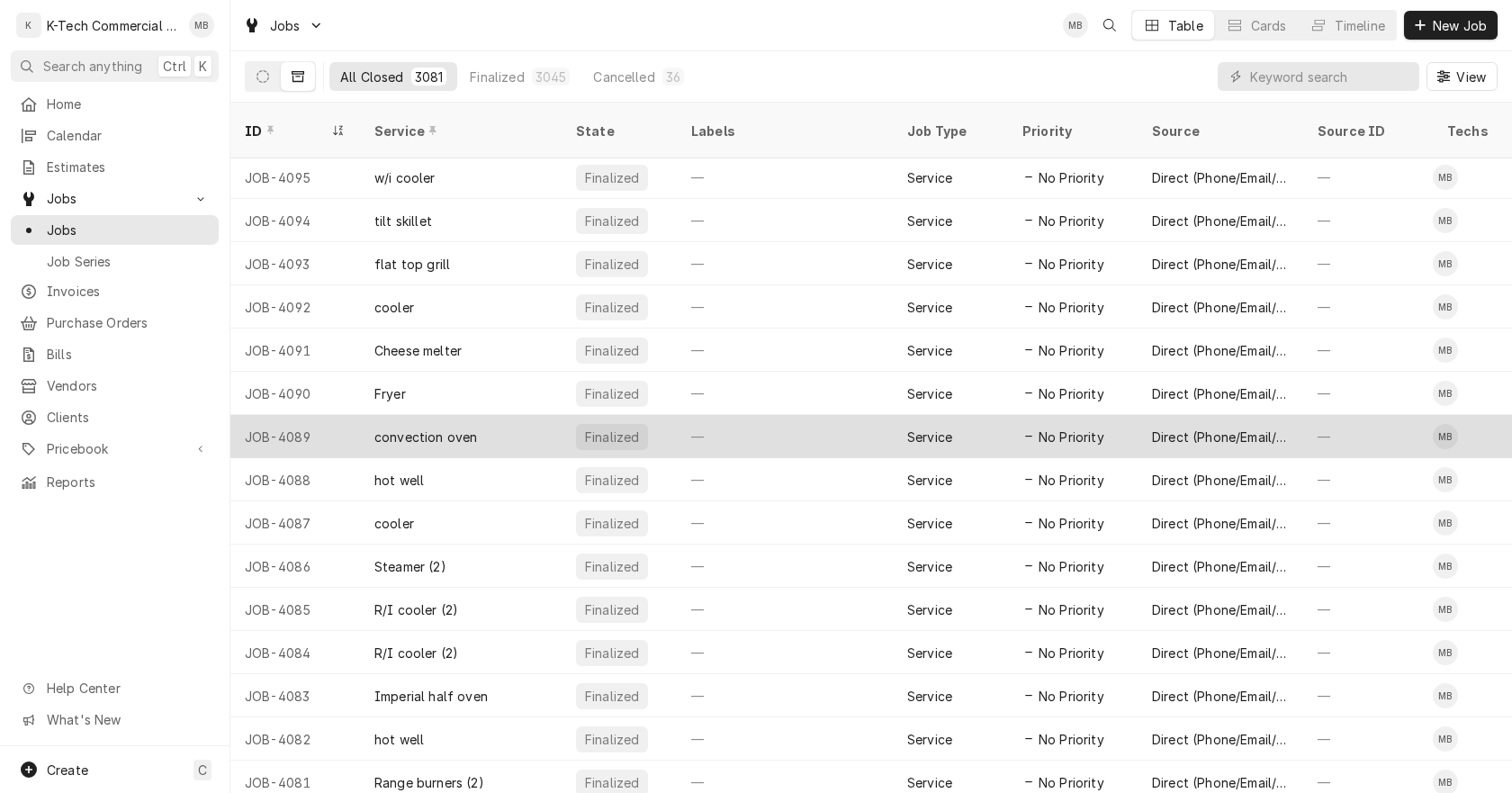
scroll to position [394, 0]
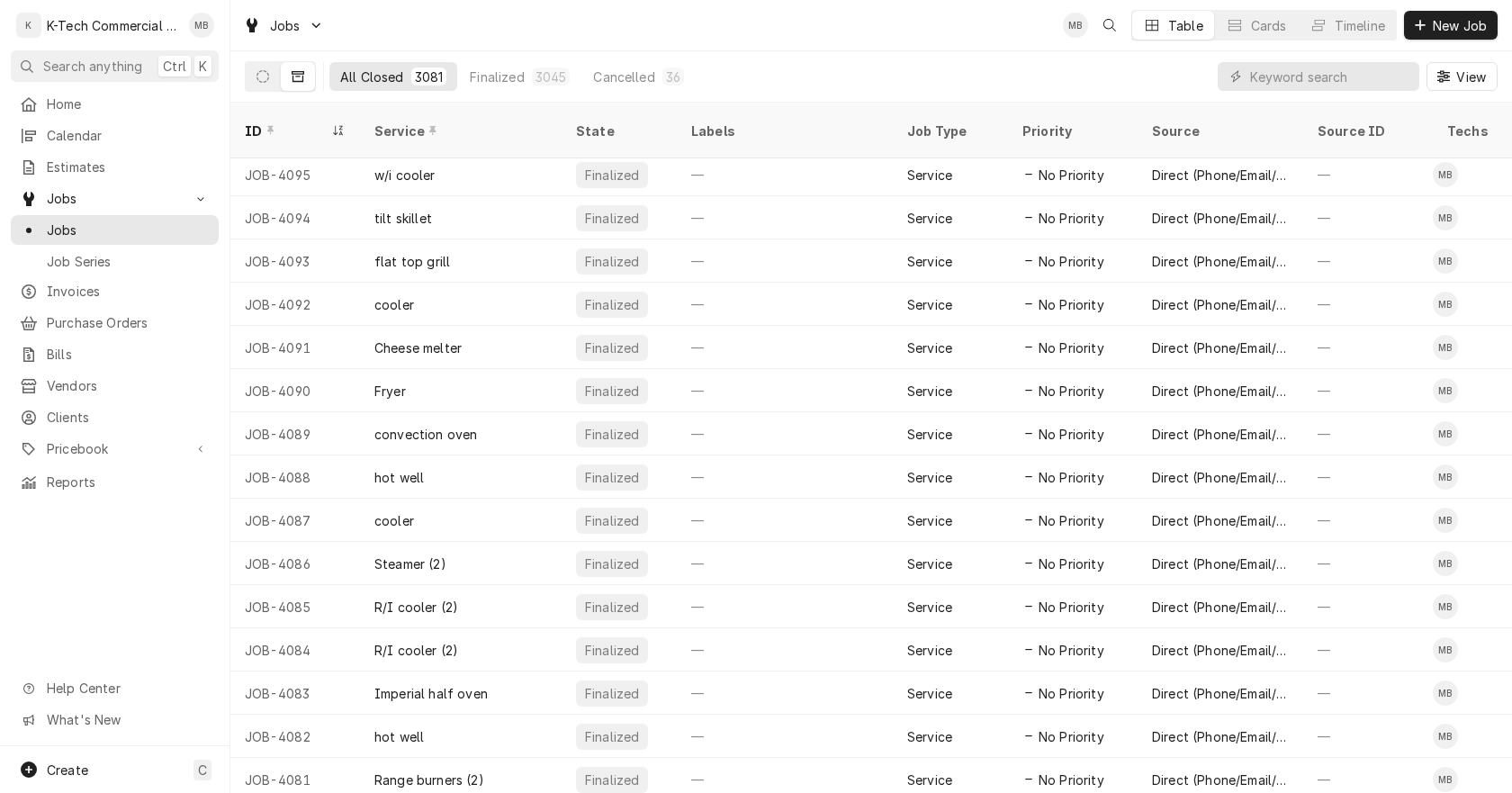
click at [301, 73] on icon "Dynamic Content Wrapper" at bounding box center [298, 77] width 13 height 11
click at [263, 76] on icon "Dynamic Content Wrapper" at bounding box center [263, 77] width 13 height 13
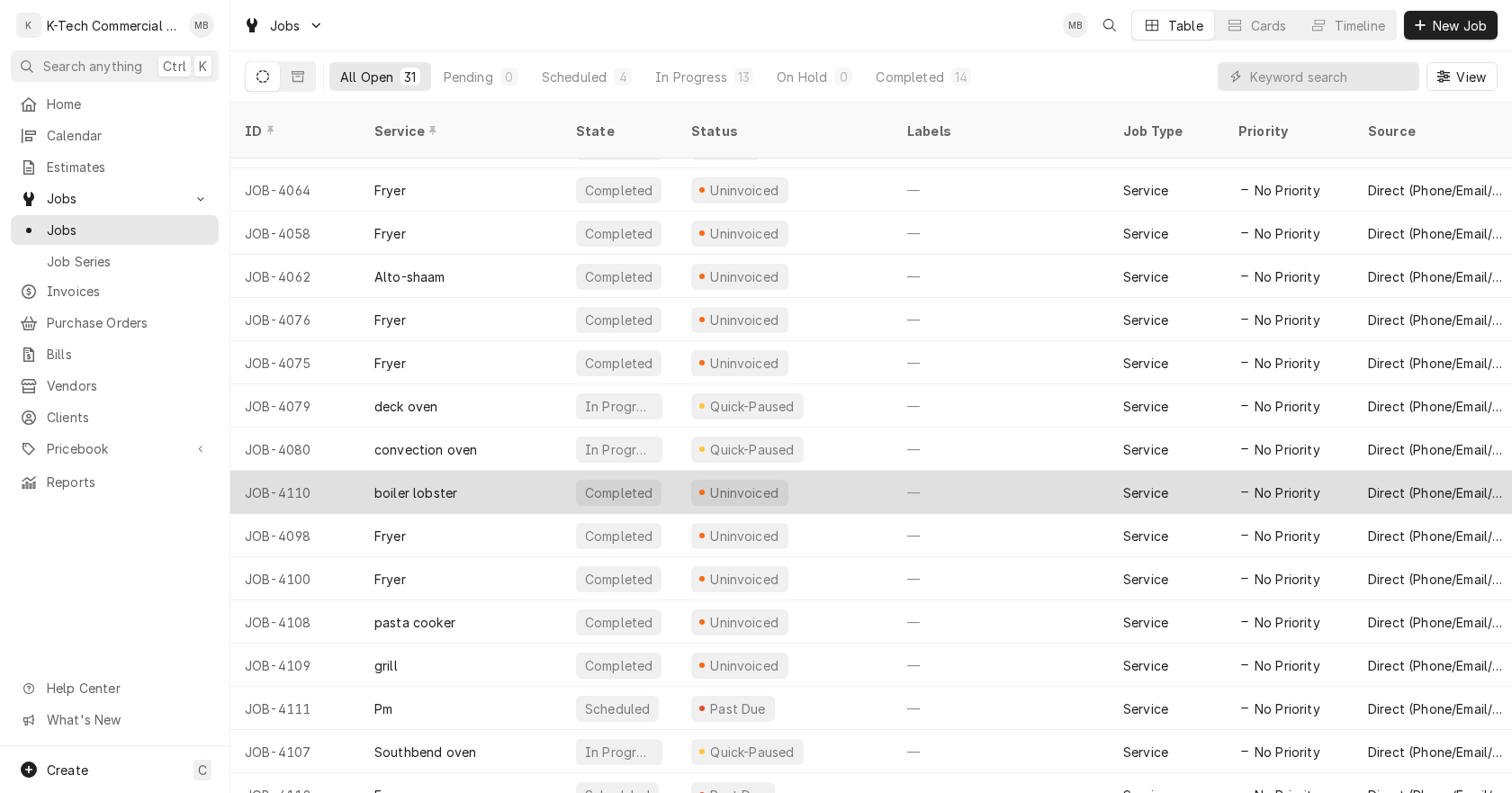
scroll to position [696, 0]
